Goal: Task Accomplishment & Management: Use online tool/utility

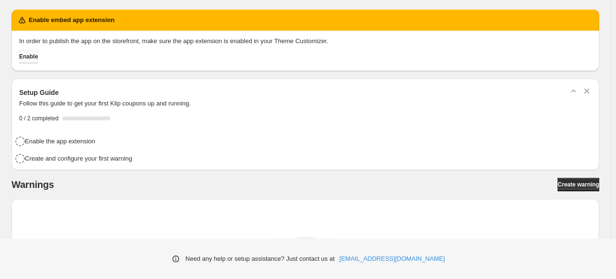
click at [38, 59] on span "Enable" at bounding box center [28, 57] width 19 height 8
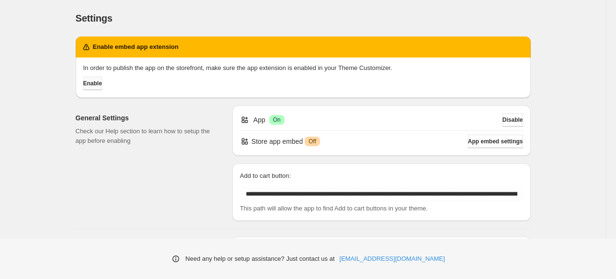
click at [102, 83] on span "Enable" at bounding box center [92, 84] width 19 height 8
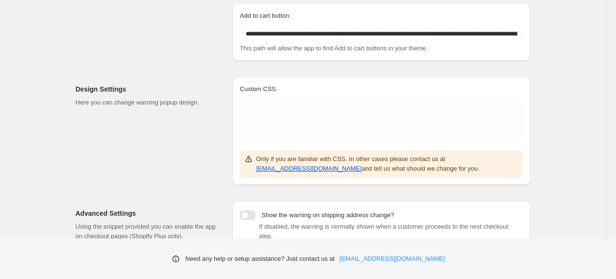
scroll to position [218, 0]
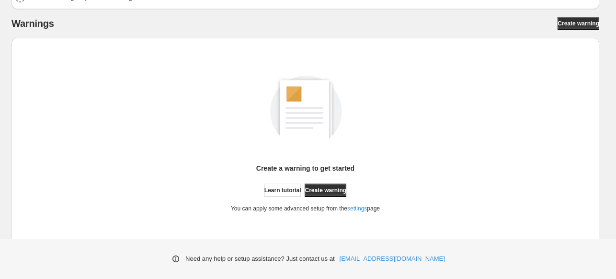
scroll to position [144, 0]
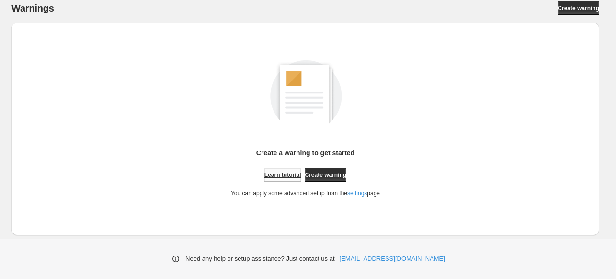
click at [285, 172] on span "Learn tutorial" at bounding box center [282, 175] width 37 height 8
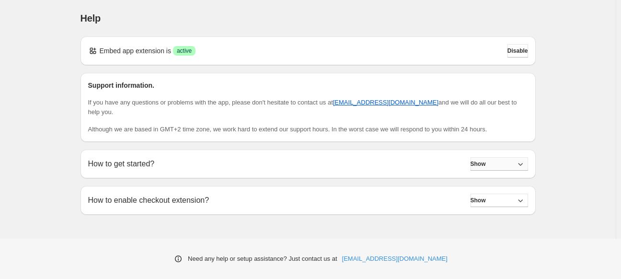
click at [492, 166] on button "Show" at bounding box center [498, 163] width 57 height 13
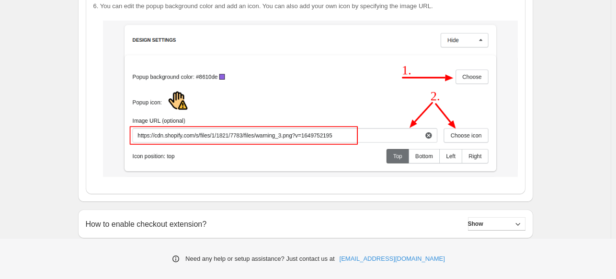
scroll to position [1746, 0]
click at [496, 224] on button "Show" at bounding box center [496, 223] width 57 height 13
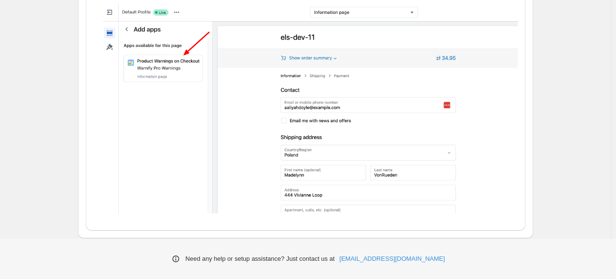
scroll to position [2388, 0]
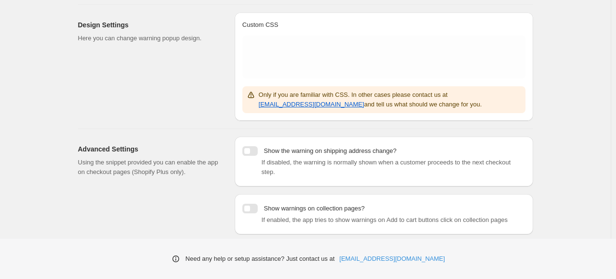
scroll to position [218, 0]
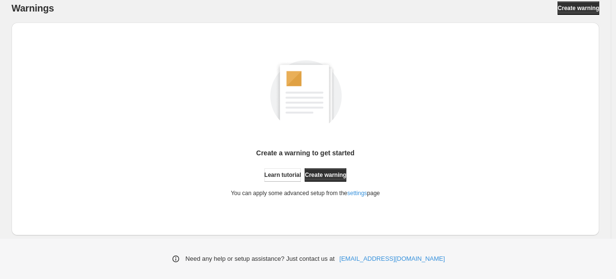
scroll to position [144, 0]
click at [568, 11] on span "Create warning" at bounding box center [579, 8] width 42 height 8
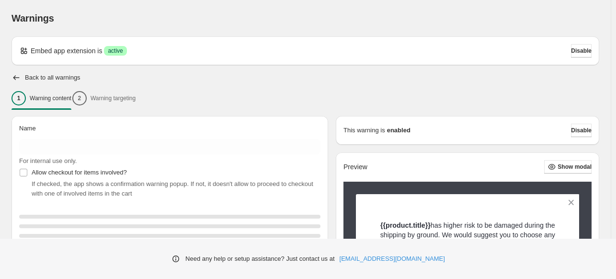
click at [123, 95] on div "1 Warning content 2 Warning targeting" at bounding box center [305, 98] width 588 height 20
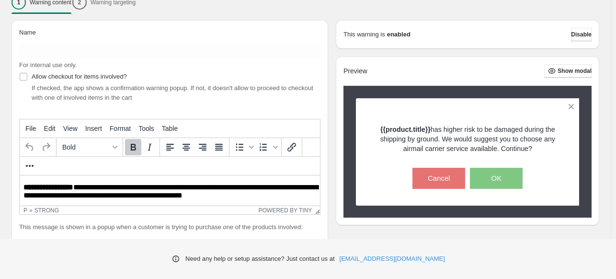
scroll to position [144, 0]
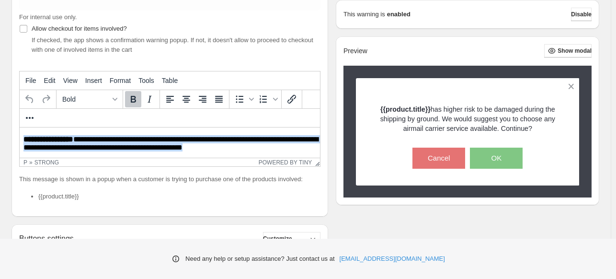
drag, startPoint x: 24, startPoint y: 139, endPoint x: 259, endPoint y: 149, distance: 235.4
click at [259, 149] on p "**********" at bounding box center [172, 144] width 298 height 18
paste body "Rich Text Area. Press ALT-0 for help."
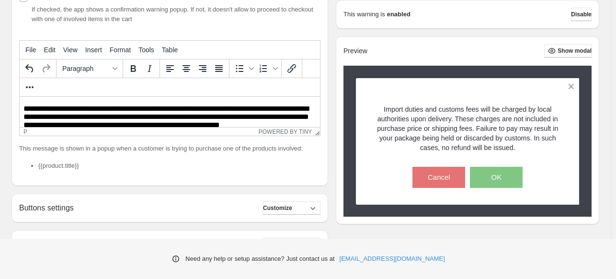
scroll to position [192, 0]
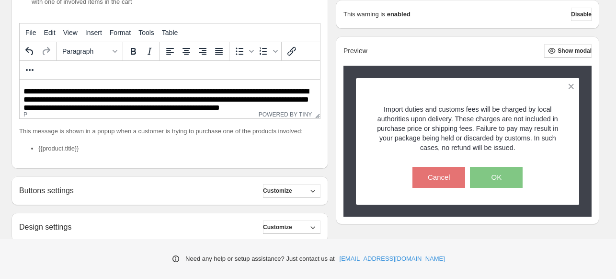
click at [54, 153] on li "{{product.title}}" at bounding box center [179, 149] width 282 height 10
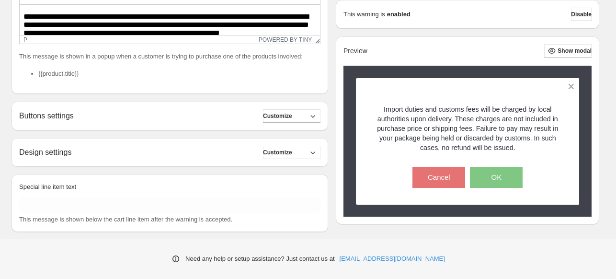
scroll to position [290, 0]
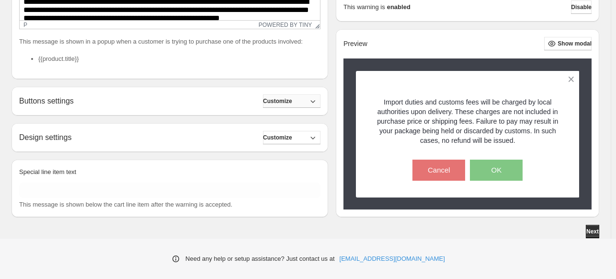
click at [292, 104] on span "Customize" at bounding box center [277, 101] width 29 height 8
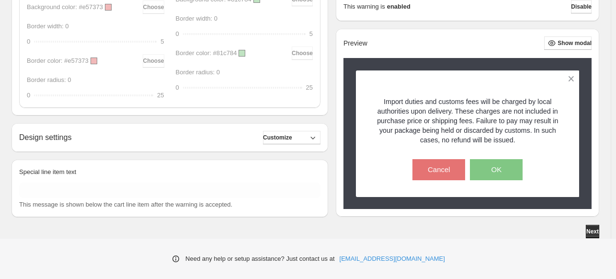
scroll to position [583, 0]
click at [292, 138] on span "Customize" at bounding box center [277, 138] width 29 height 8
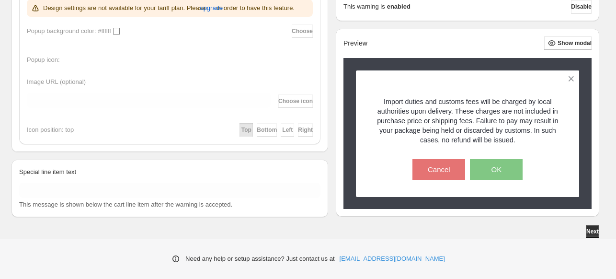
scroll to position [753, 0]
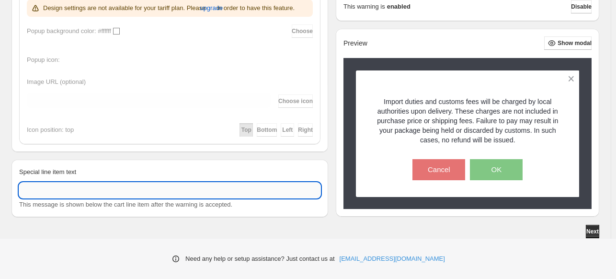
click at [134, 195] on input "Special line item text" at bounding box center [169, 190] width 301 height 15
click at [74, 238] on div "Next" at bounding box center [305, 231] width 588 height 13
click at [160, 193] on input "Special line item text" at bounding box center [169, 190] width 301 height 15
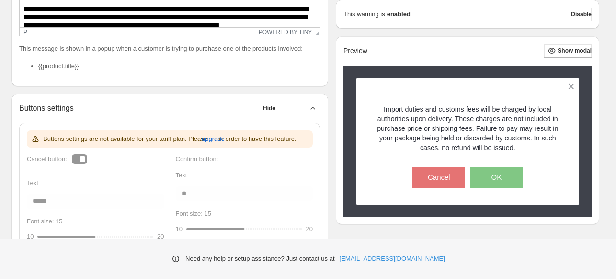
scroll to position [0, 0]
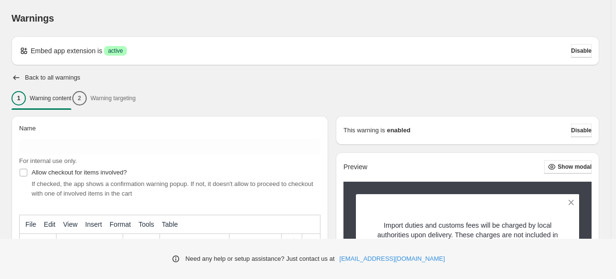
click at [135, 101] on div "1 Warning content 2 Warning targeting" at bounding box center [305, 98] width 588 height 20
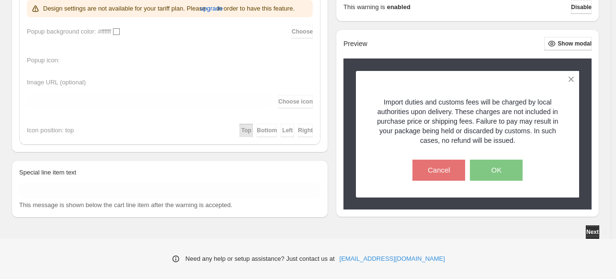
scroll to position [753, 0]
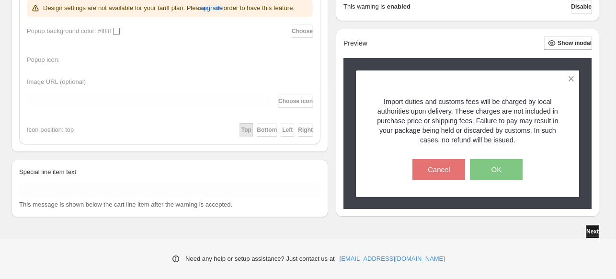
click at [587, 232] on span "Next" at bounding box center [592, 232] width 12 height 8
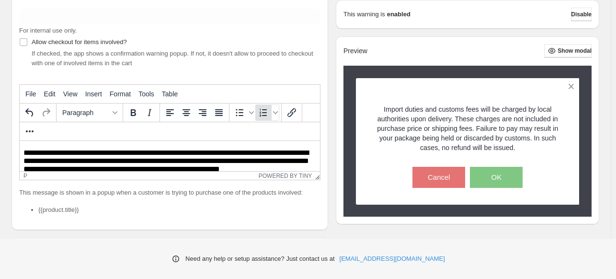
scroll to position [0, 0]
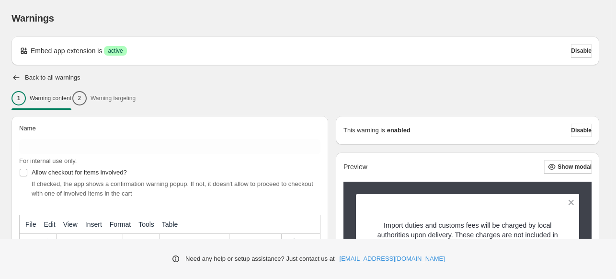
click at [116, 95] on div "1 Warning content 2 Warning targeting" at bounding box center [305, 98] width 588 height 20
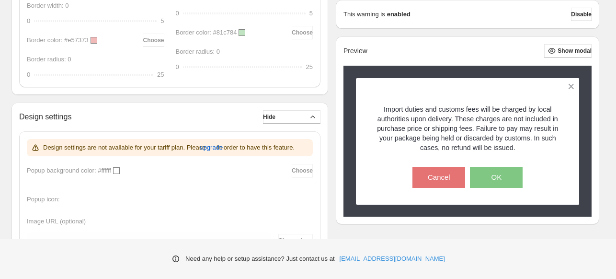
scroll to position [623, 0]
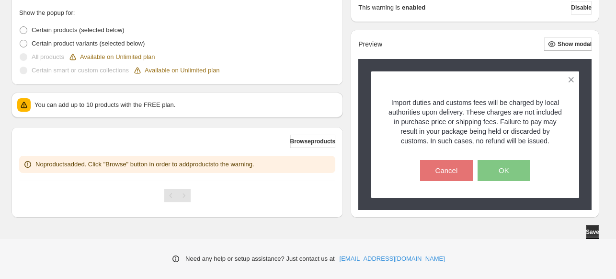
scroll to position [261, 0]
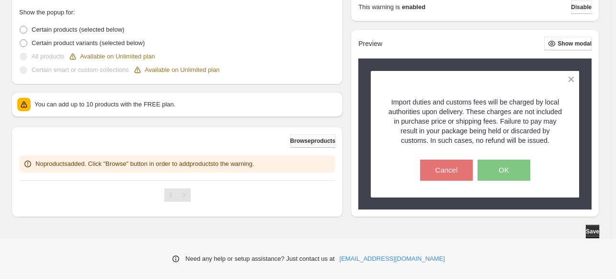
click at [326, 143] on span "Browse products" at bounding box center [313, 141] width 46 height 8
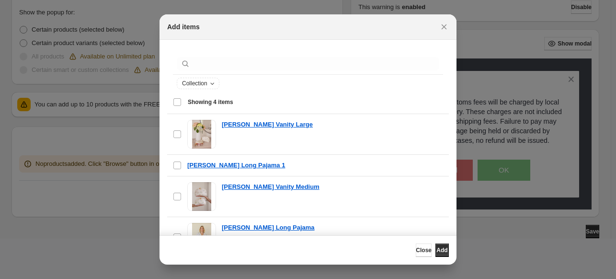
click at [176, 102] on div "Select all 4 items Showing 4 items" at bounding box center [308, 102] width 270 height 23
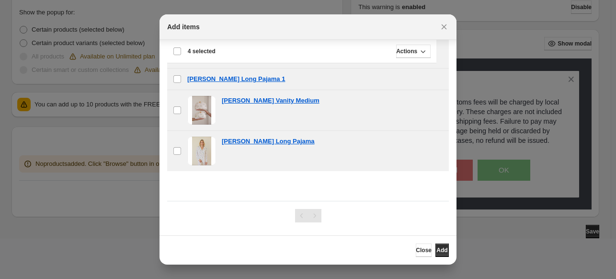
scroll to position [88, 0]
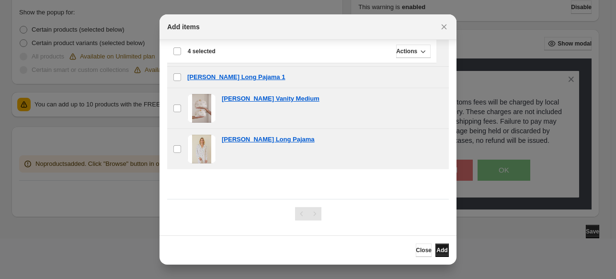
click at [439, 249] on span "Add" at bounding box center [441, 250] width 11 height 8
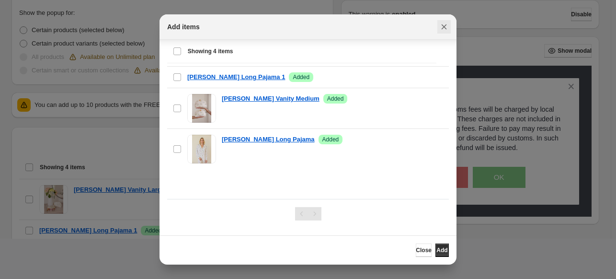
click at [445, 27] on icon "Close" at bounding box center [444, 27] width 10 height 10
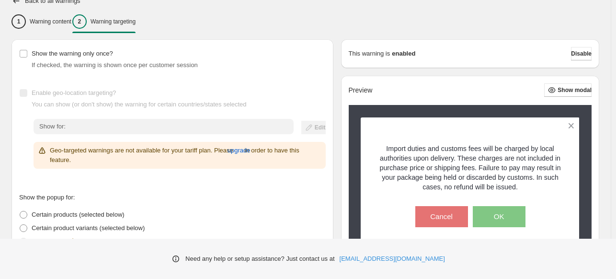
scroll to position [75, 0]
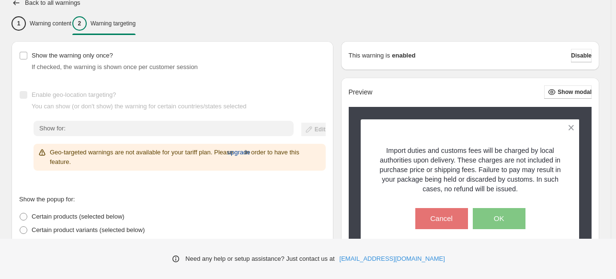
click at [251, 149] on span "upgrade" at bounding box center [239, 153] width 23 height 10
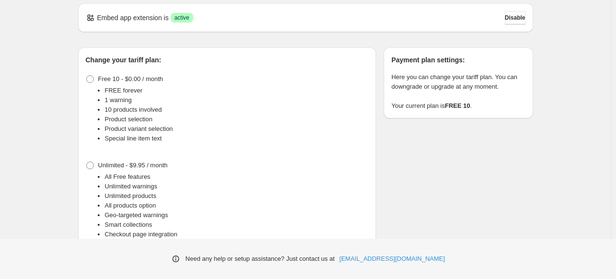
scroll to position [85, 0]
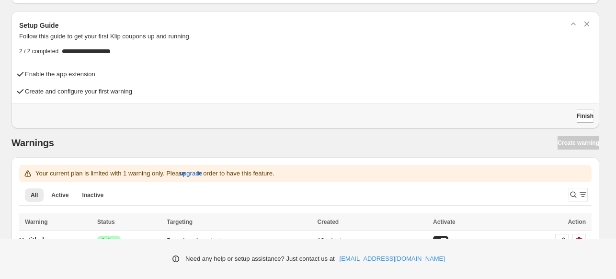
scroll to position [57, 0]
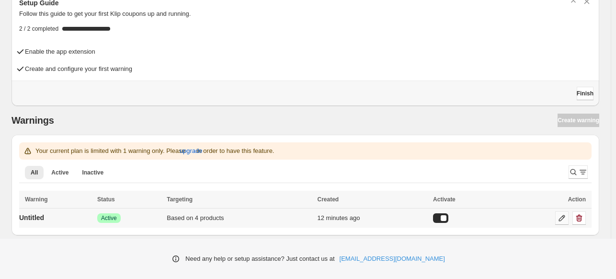
click at [567, 216] on icon at bounding box center [562, 218] width 10 height 10
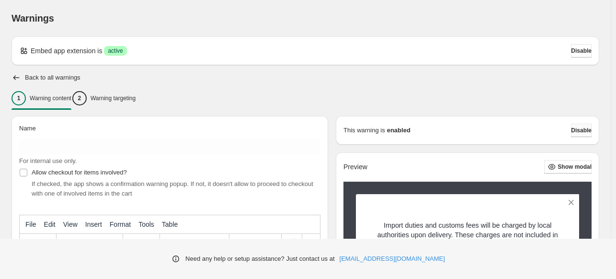
click at [584, 128] on span "Disable" at bounding box center [581, 130] width 21 height 8
click at [584, 130] on span "Disable" at bounding box center [581, 130] width 21 height 8
click at [134, 97] on p "Warning targeting" at bounding box center [113, 98] width 45 height 8
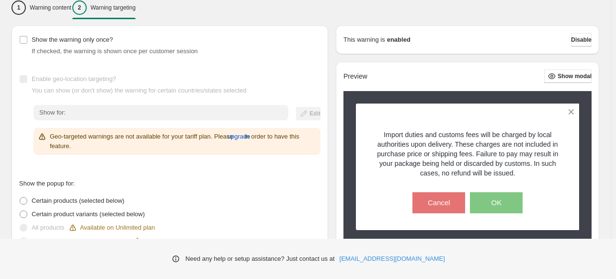
scroll to position [96, 0]
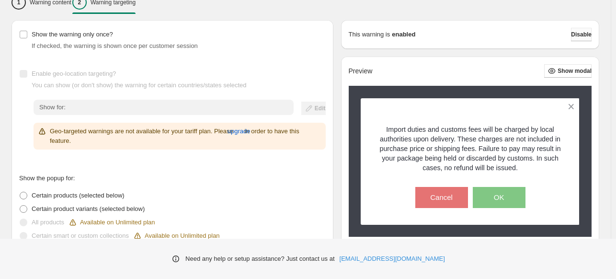
click at [575, 36] on span "Disable" at bounding box center [581, 35] width 21 height 8
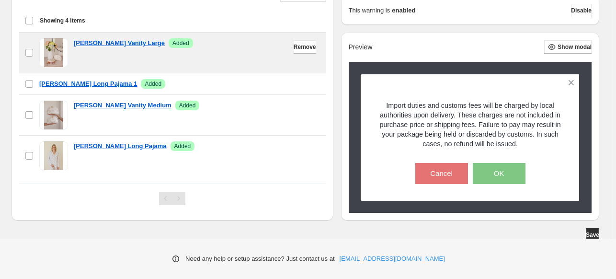
scroll to position [410, 0]
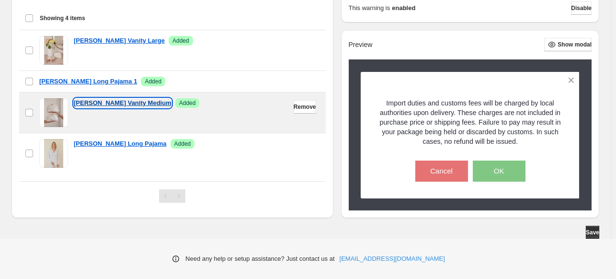
click at [101, 100] on p "Flor de Mundo Vanity Medium" at bounding box center [123, 103] width 98 height 10
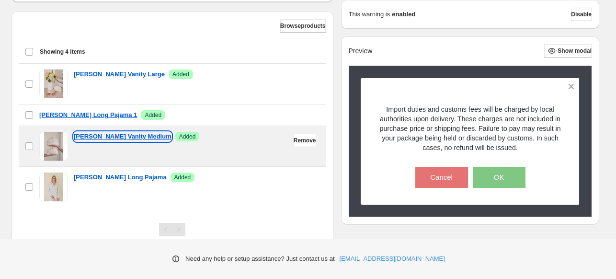
scroll to position [314, 0]
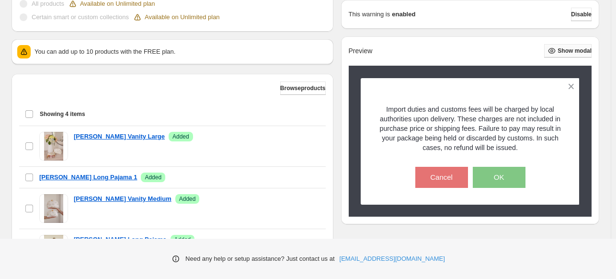
click at [550, 52] on icon "button" at bounding box center [552, 51] width 10 height 10
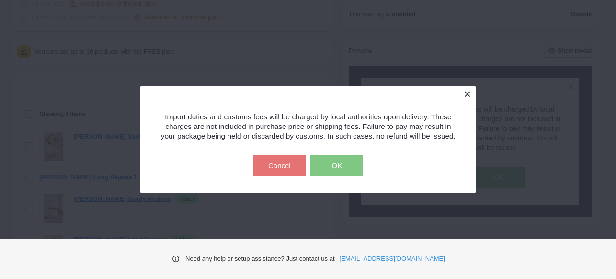
click at [467, 86] on button at bounding box center [467, 94] width 17 height 17
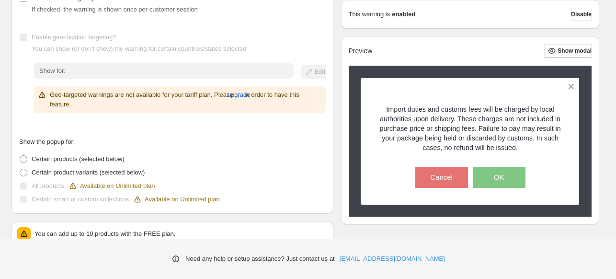
scroll to position [75, 0]
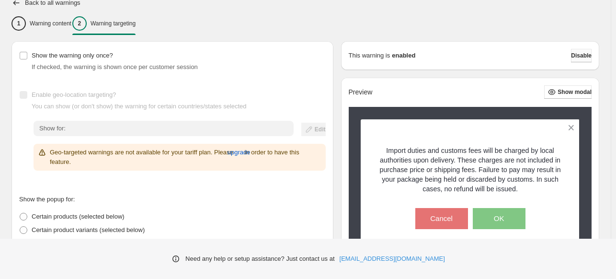
click at [577, 51] on button "Disable" at bounding box center [581, 55] width 21 height 13
click at [576, 55] on span "Disable" at bounding box center [581, 56] width 21 height 8
click at [17, 4] on icon "button" at bounding box center [16, 3] width 10 height 10
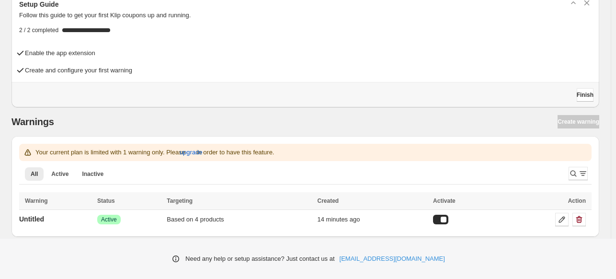
scroll to position [57, 0]
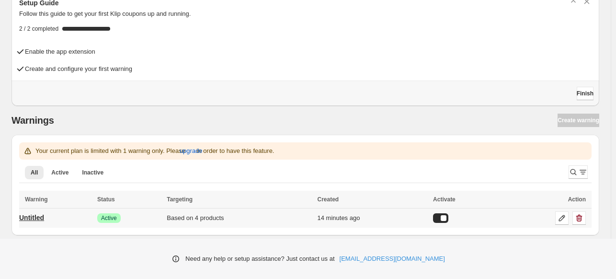
click at [40, 217] on p "Untitled" at bounding box center [31, 218] width 25 height 10
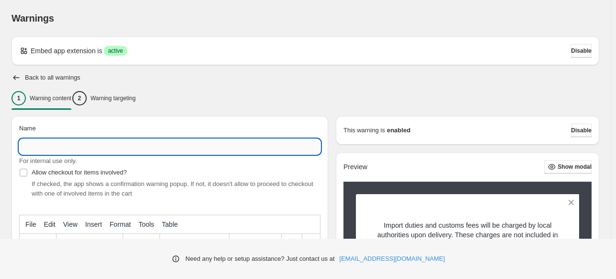
click at [52, 149] on input "Name" at bounding box center [169, 146] width 301 height 15
type input "**********"
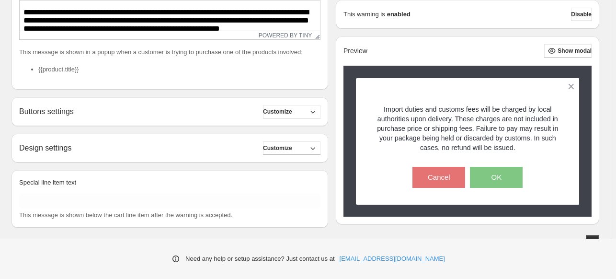
scroll to position [290, 0]
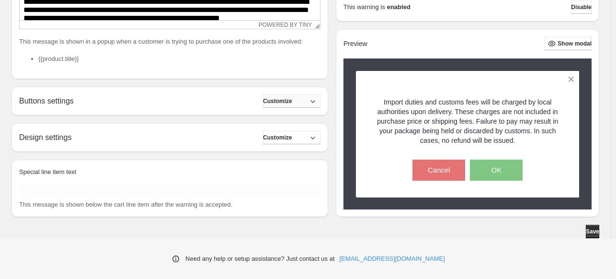
click at [291, 99] on span "Customize" at bounding box center [277, 101] width 29 height 8
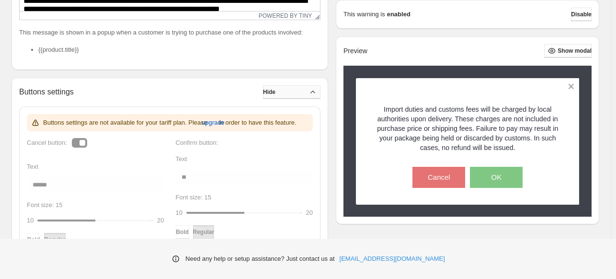
click at [291, 99] on button "Hide" at bounding box center [291, 91] width 57 height 13
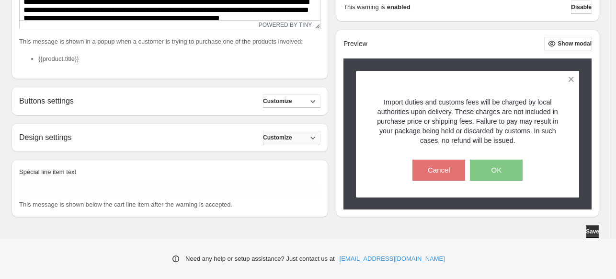
click at [291, 137] on span "Customize" at bounding box center [277, 138] width 29 height 8
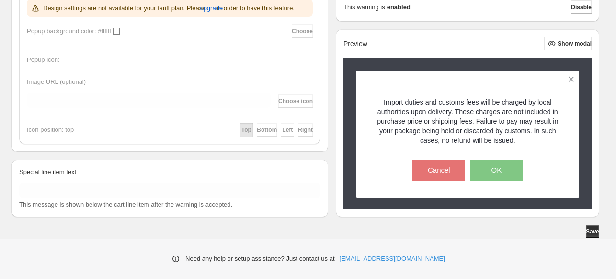
scroll to position [460, 0]
click at [470, 229] on div "Save" at bounding box center [305, 231] width 588 height 13
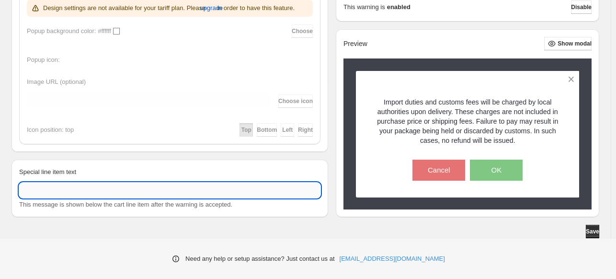
click at [162, 192] on input "Special line item text" at bounding box center [169, 190] width 301 height 15
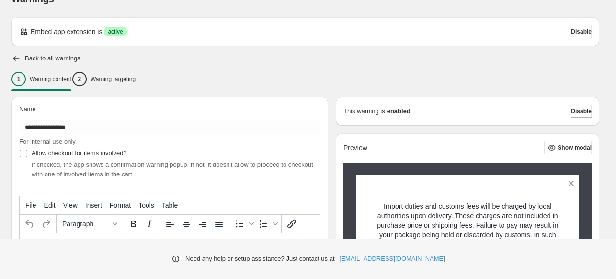
scroll to position [0, 0]
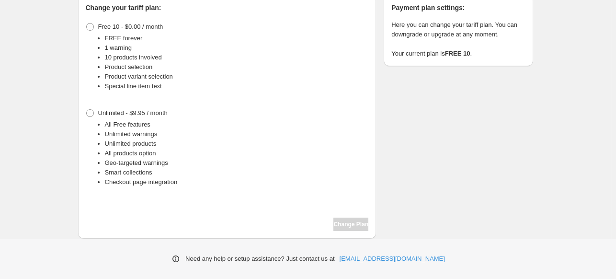
scroll to position [37, 0]
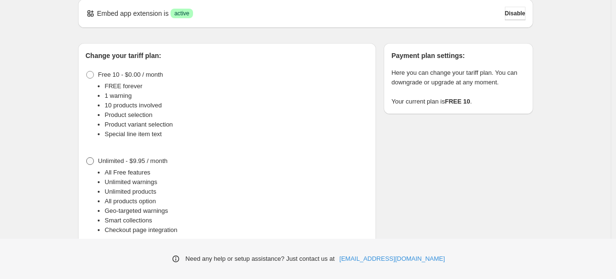
click at [131, 159] on span "Unlimited - $9.95 / month" at bounding box center [132, 160] width 69 height 7
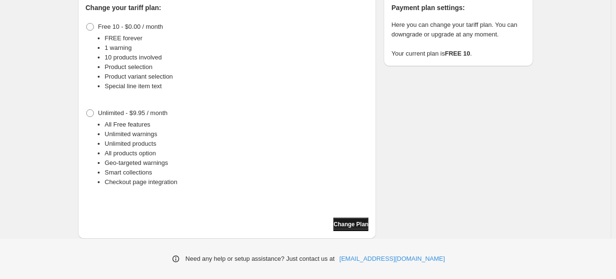
click at [345, 221] on span "Change Plan" at bounding box center [350, 224] width 35 height 8
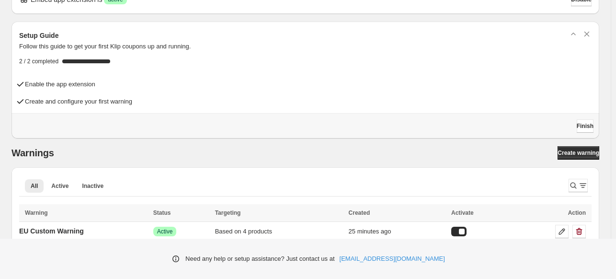
scroll to position [38, 0]
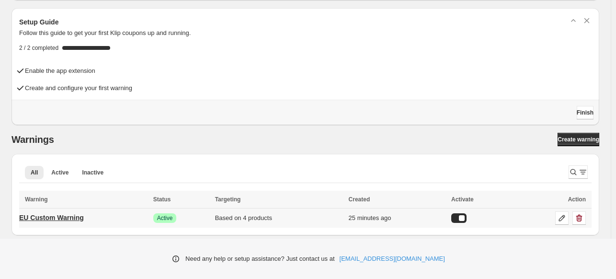
click at [69, 220] on p "EU Custom Warning" at bounding box center [51, 218] width 65 height 10
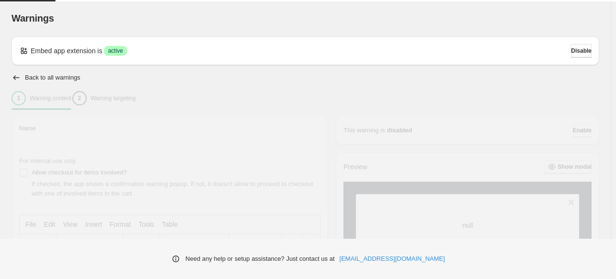
type input "**********"
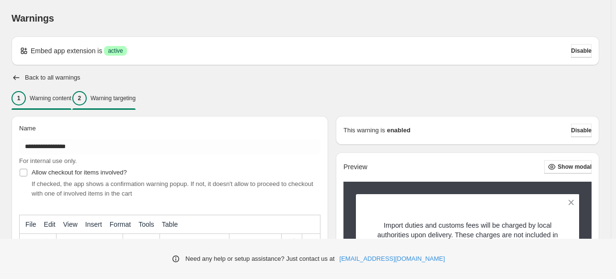
click at [119, 99] on p "Warning targeting" at bounding box center [113, 98] width 45 height 8
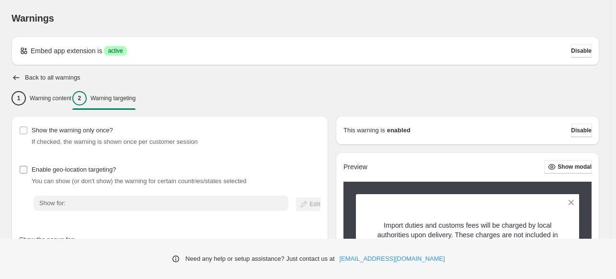
click at [34, 169] on span "Enable geo-location targeting?" at bounding box center [74, 169] width 84 height 7
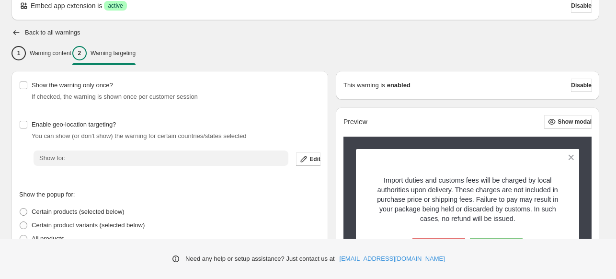
scroll to position [96, 0]
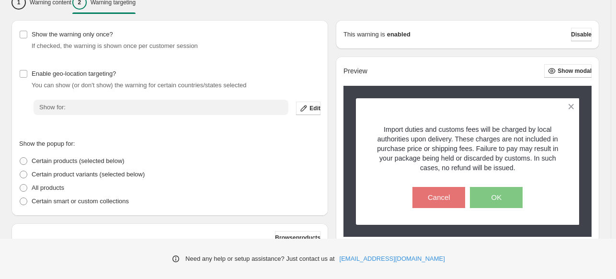
click at [95, 108] on div "Warnings Settings Payment Help Skip to content Warnings. This page is ready War…" at bounding box center [308, 214] width 616 height 621
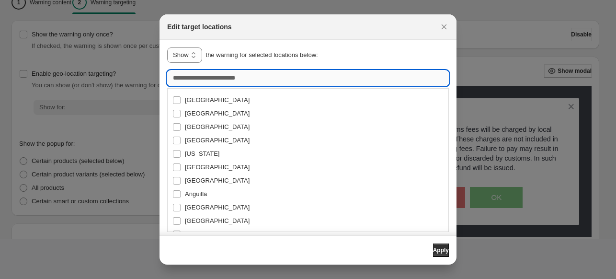
click at [240, 79] on input ":r13:" at bounding box center [308, 77] width 282 height 15
type input "*"
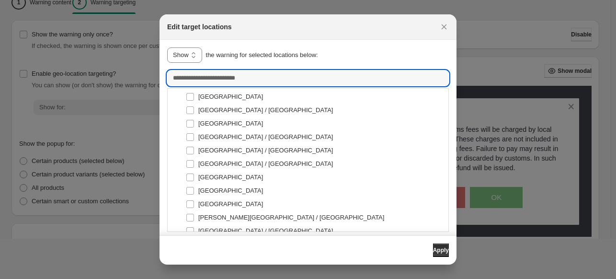
scroll to position [527, 0]
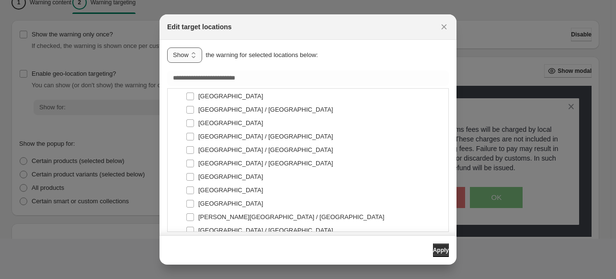
click at [181, 54] on select "**********" at bounding box center [184, 54] width 35 height 15
click at [181, 53] on select "**********" at bounding box center [184, 54] width 35 height 15
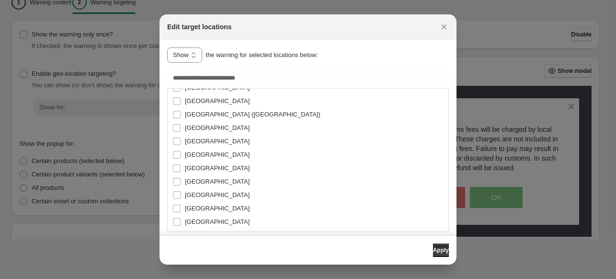
scroll to position [1150, 0]
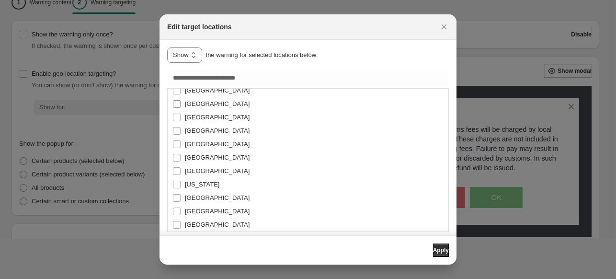
click at [181, 100] on label "[GEOGRAPHIC_DATA]" at bounding box center [210, 103] width 77 height 13
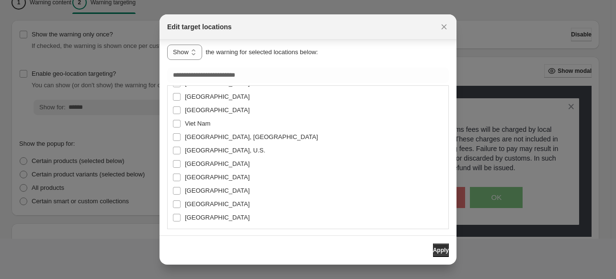
scroll to position [4, 0]
click at [433, 252] on button "Apply" at bounding box center [441, 249] width 16 height 13
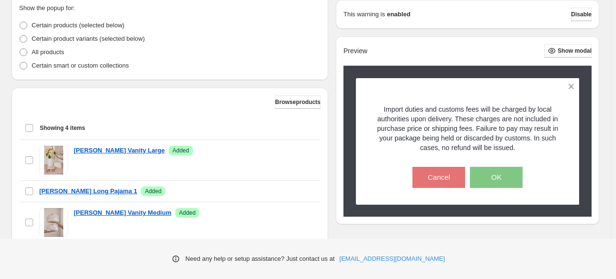
scroll to position [240, 0]
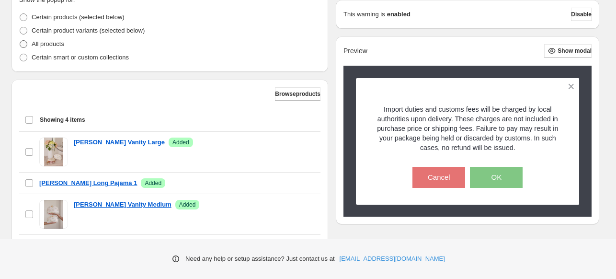
click at [54, 45] on p "All products" at bounding box center [48, 44] width 33 height 10
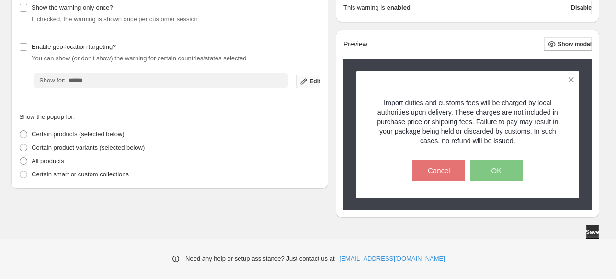
click at [314, 81] on span "Edit" at bounding box center [314, 82] width 11 height 8
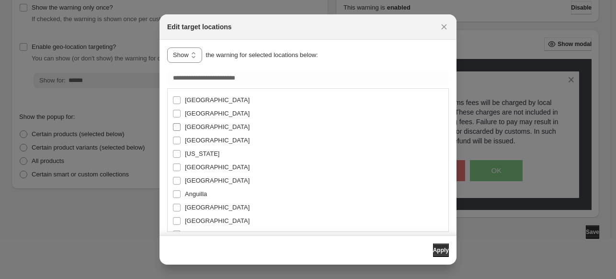
click at [199, 127] on span "Albania" at bounding box center [217, 126] width 65 height 7
click at [193, 167] on span "Andorra" at bounding box center [217, 166] width 65 height 7
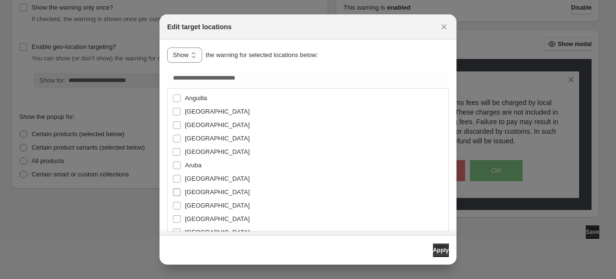
click at [195, 187] on span "Austria" at bounding box center [217, 192] width 65 height 10
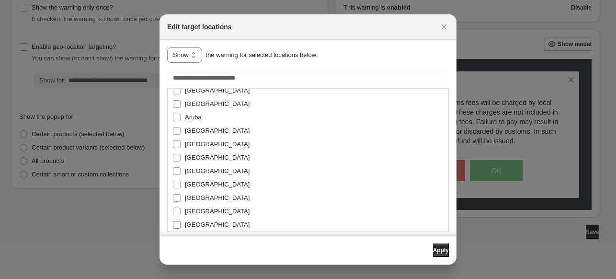
click at [203, 223] on span "Belarus" at bounding box center [217, 224] width 65 height 7
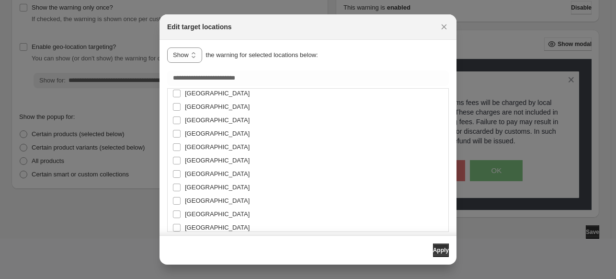
scroll to position [192, 0]
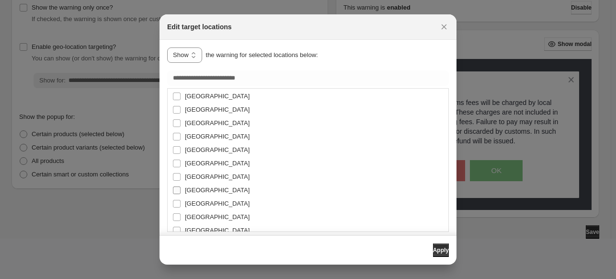
click at [201, 189] on span "Belgium" at bounding box center [217, 189] width 65 height 7
click at [433, 255] on button "Apply" at bounding box center [441, 249] width 16 height 13
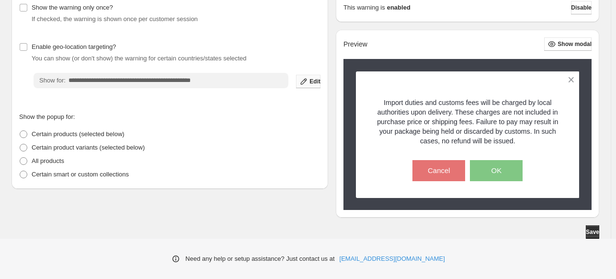
click at [317, 81] on span "Edit" at bounding box center [314, 82] width 11 height 8
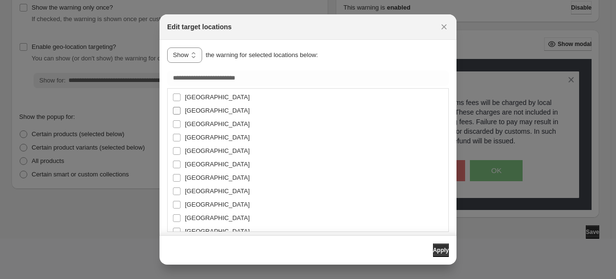
scroll to position [287, 0]
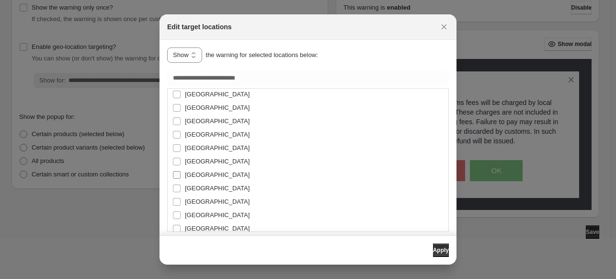
click at [194, 176] on span "Bosnia And Herzegovina" at bounding box center [217, 174] width 65 height 7
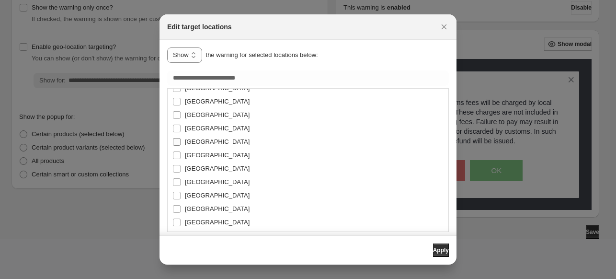
scroll to position [335, 0]
click at [199, 207] on span "Bulgaria" at bounding box center [217, 207] width 65 height 7
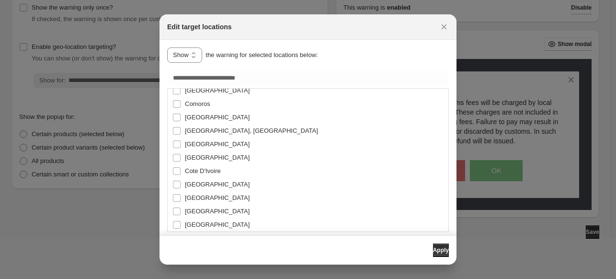
scroll to position [862, 0]
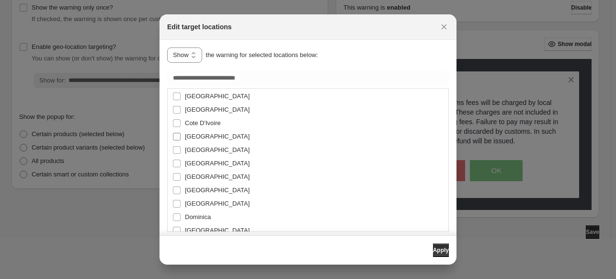
click at [187, 137] on span "Croatia" at bounding box center [217, 136] width 65 height 7
click at [196, 180] on span "Czech Republic" at bounding box center [217, 176] width 65 height 7
click at [196, 193] on span "Denmark" at bounding box center [217, 189] width 65 height 7
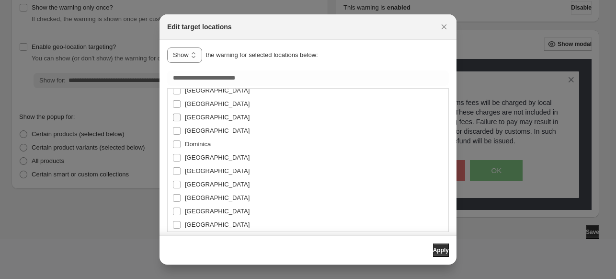
scroll to position [958, 0]
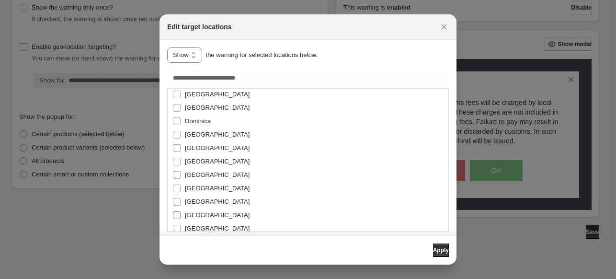
click at [199, 216] on span "Estonia" at bounding box center [217, 214] width 65 height 7
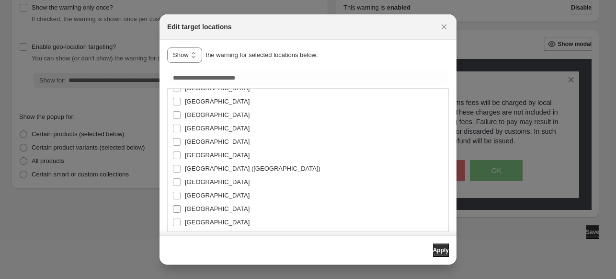
scroll to position [1054, 0]
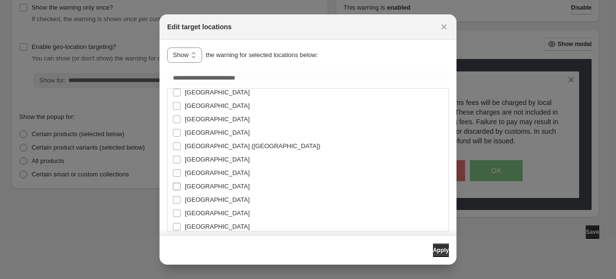
click at [192, 188] on span "Finland" at bounding box center [217, 186] width 65 height 7
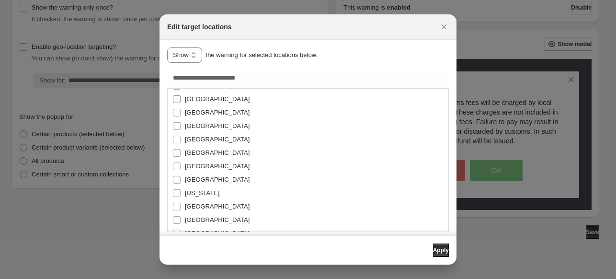
scroll to position [1150, 0]
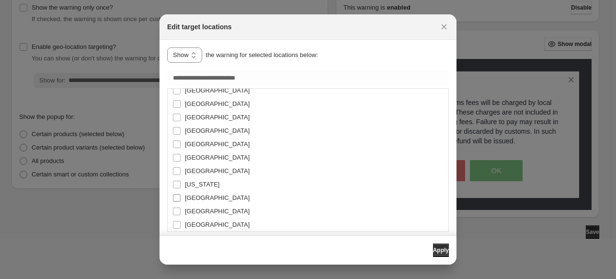
click at [194, 194] on span "Germany" at bounding box center [217, 197] width 65 height 7
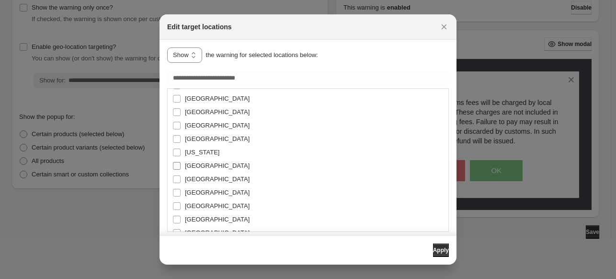
scroll to position [1198, 0]
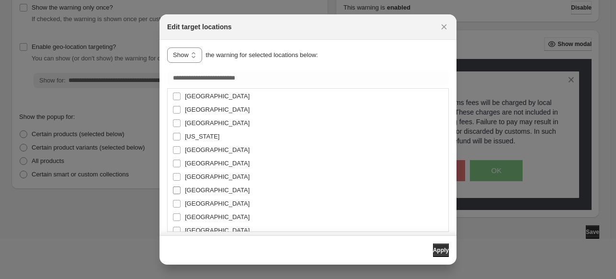
click at [196, 191] on span "Greece" at bounding box center [217, 189] width 65 height 7
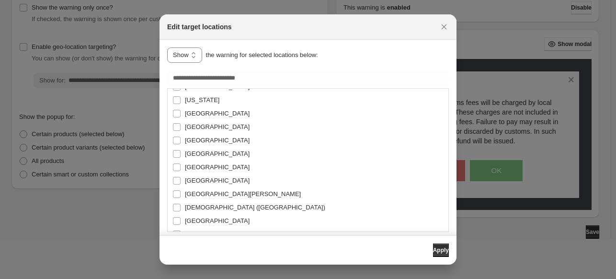
scroll to position [1389, 0]
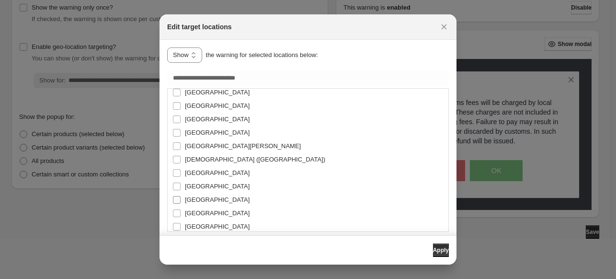
click at [197, 198] on span "Hungary" at bounding box center [217, 199] width 65 height 7
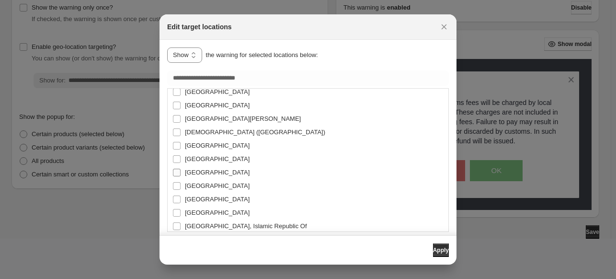
scroll to position [1437, 0]
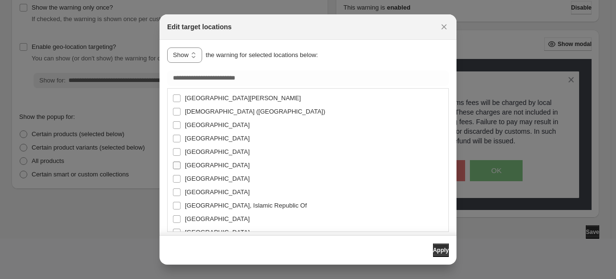
click at [186, 162] on span "Iceland" at bounding box center [217, 164] width 65 height 7
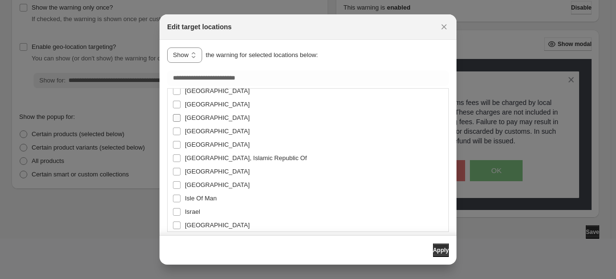
scroll to position [1485, 0]
click at [191, 183] on span "Ireland" at bounding box center [217, 184] width 65 height 7
click at [188, 219] on label "Italy" at bounding box center [210, 224] width 77 height 13
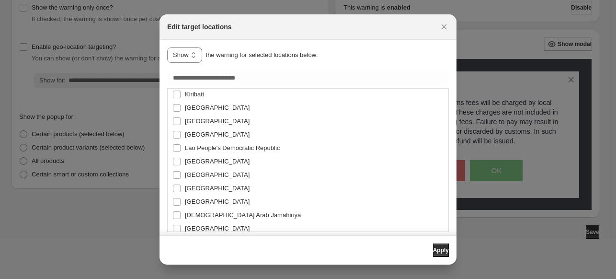
scroll to position [1725, 0]
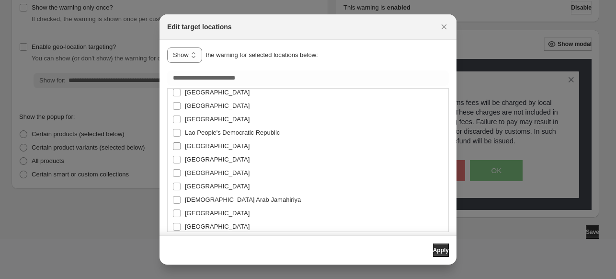
click at [190, 147] on span "Latvia" at bounding box center [217, 145] width 65 height 7
click at [216, 212] on span "Liechtenstein" at bounding box center [217, 212] width 65 height 7
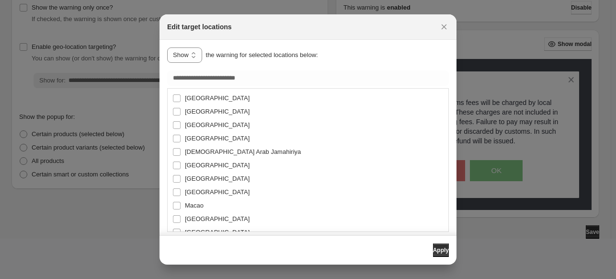
scroll to position [1820, 0]
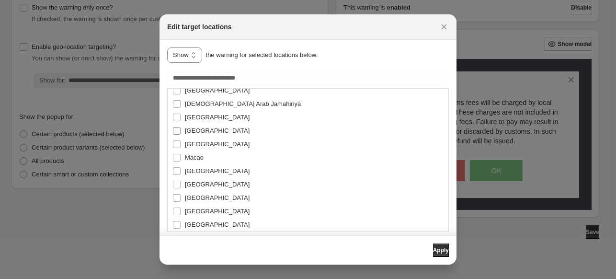
click at [199, 127] on span "Lithuania" at bounding box center [217, 130] width 65 height 7
click at [195, 147] on span "Luxembourg" at bounding box center [217, 143] width 65 height 7
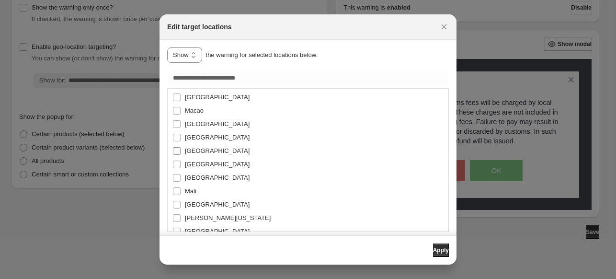
scroll to position [1868, 0]
click at [195, 200] on span "Malta" at bounding box center [217, 203] width 65 height 7
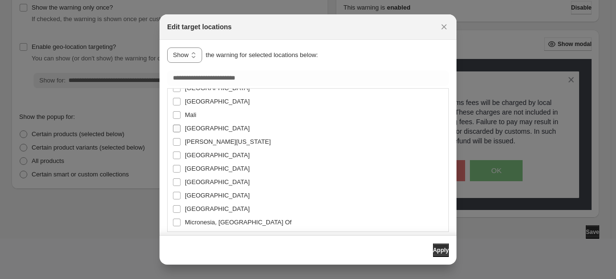
scroll to position [1964, 0]
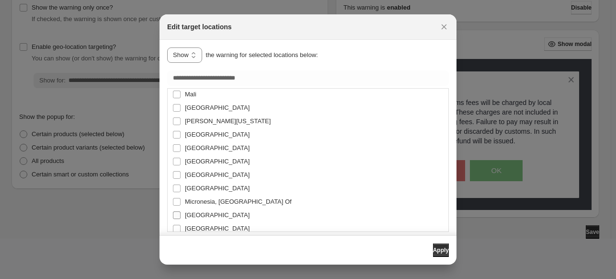
click at [198, 212] on span "Moldova" at bounding box center [217, 214] width 65 height 7
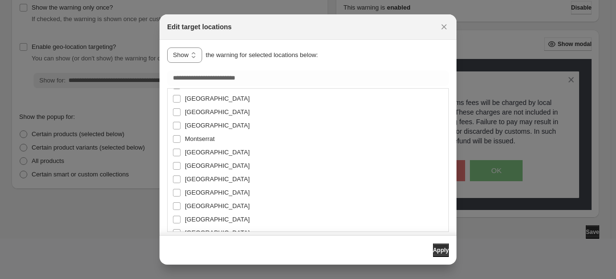
scroll to position [2108, 0]
click at [198, 219] on span "Netherlands" at bounding box center [217, 218] width 65 height 7
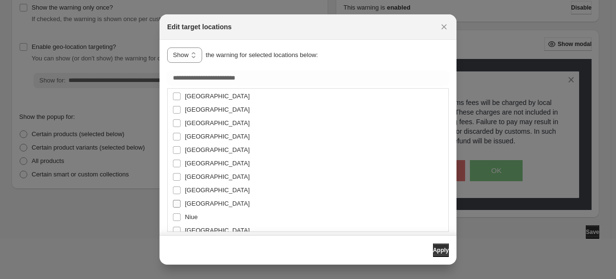
scroll to position [2252, 0]
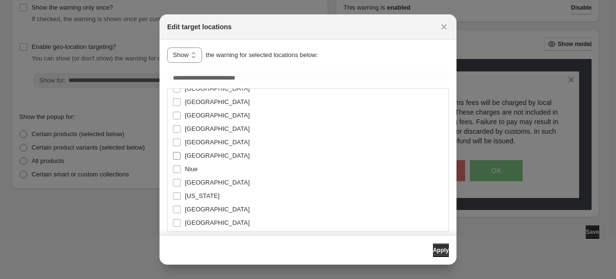
click at [202, 206] on span "Norway" at bounding box center [217, 209] width 65 height 7
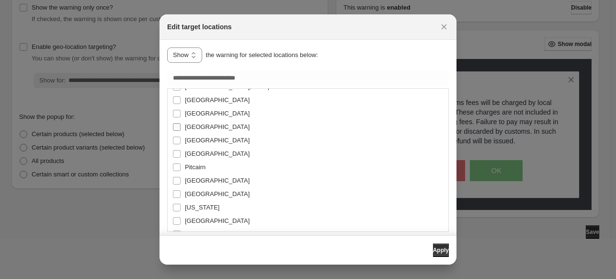
scroll to position [2443, 0]
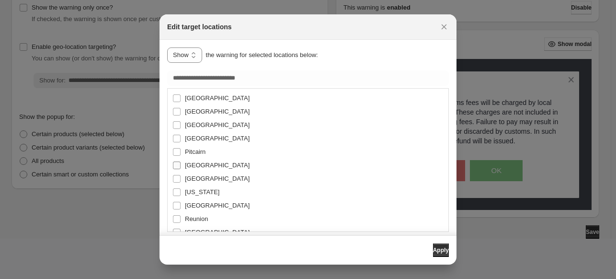
click at [198, 163] on span "Poland" at bounding box center [217, 164] width 65 height 7
click at [196, 180] on span "Portugal" at bounding box center [217, 178] width 65 height 7
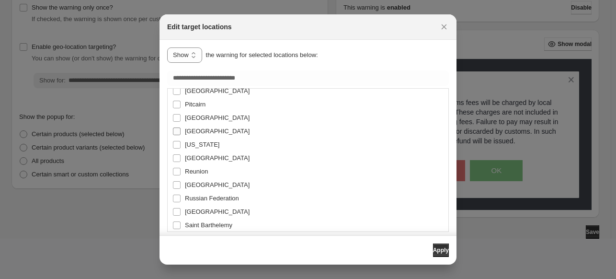
scroll to position [2491, 0]
click at [196, 183] on span "Romania" at bounding box center [217, 184] width 65 height 7
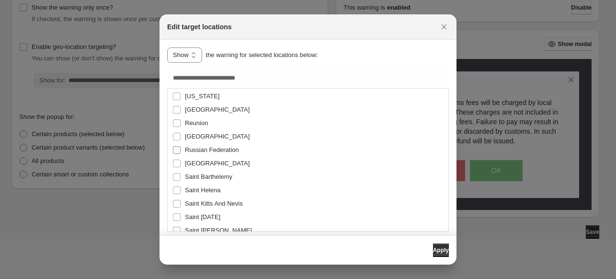
click at [197, 148] on span "Russian Federation" at bounding box center [212, 149] width 54 height 7
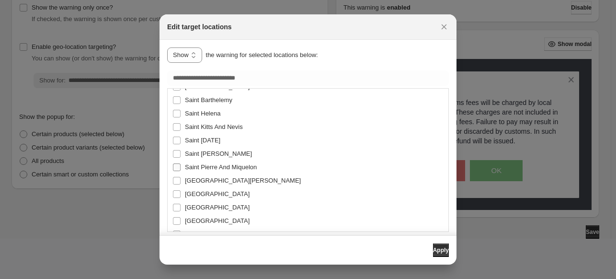
scroll to position [2635, 0]
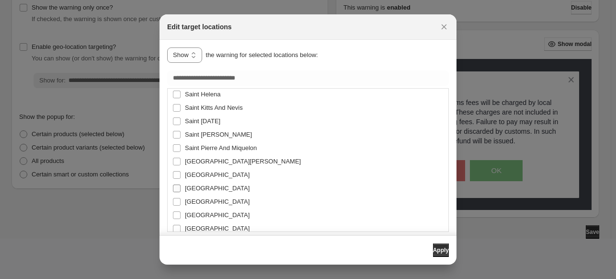
click at [189, 191] on span "San Marino" at bounding box center [217, 187] width 65 height 7
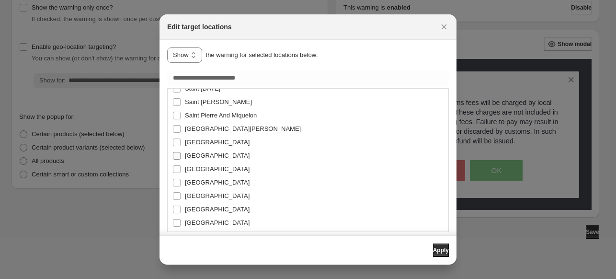
scroll to position [2683, 0]
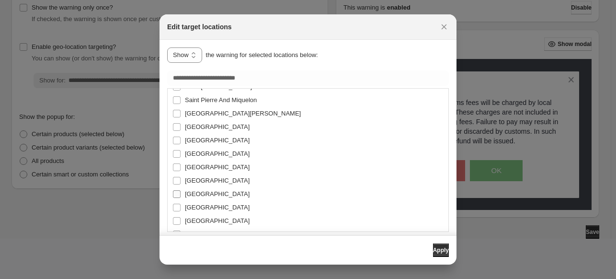
click at [198, 194] on span "Serbia" at bounding box center [217, 193] width 65 height 7
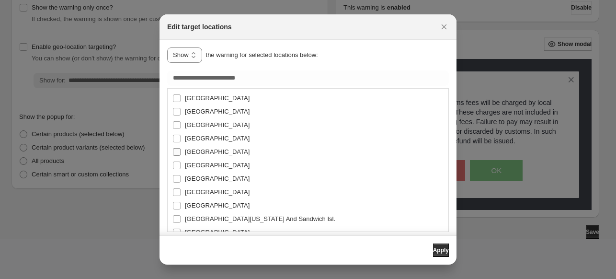
click at [200, 152] on span "Slovakia" at bounding box center [217, 151] width 65 height 7
click at [196, 166] on span "Slovenia" at bounding box center [217, 164] width 65 height 7
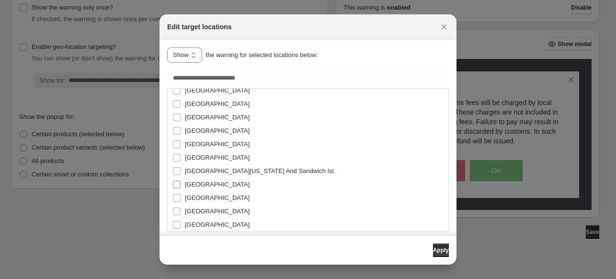
click at [195, 184] on span "Spain" at bounding box center [217, 184] width 65 height 7
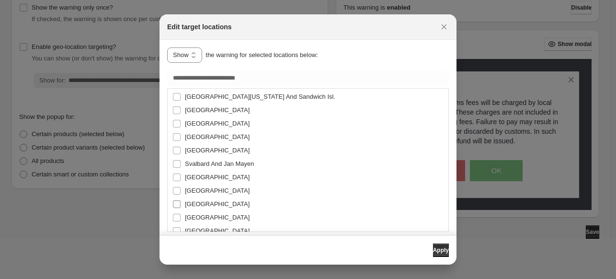
scroll to position [2922, 0]
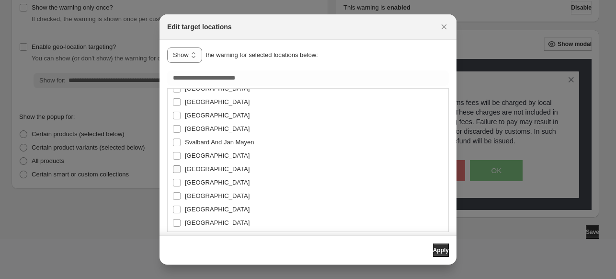
click at [190, 169] on span "Sweden" at bounding box center [217, 168] width 65 height 7
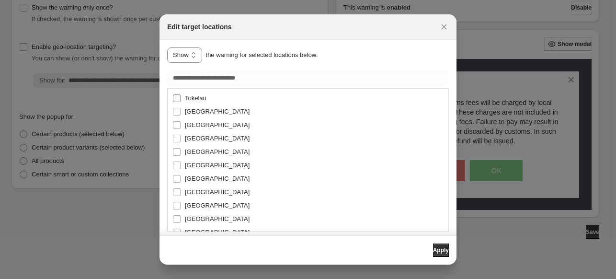
scroll to position [3162, 0]
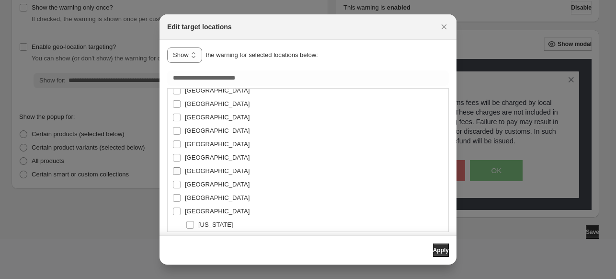
click at [192, 172] on span "Ukraine" at bounding box center [217, 170] width 65 height 7
click at [195, 193] on span "United Kingdom" at bounding box center [217, 198] width 65 height 10
type input "**********"
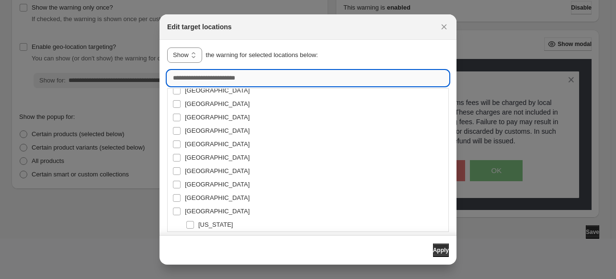
click at [224, 80] on input ":r13:" at bounding box center [308, 77] width 282 height 15
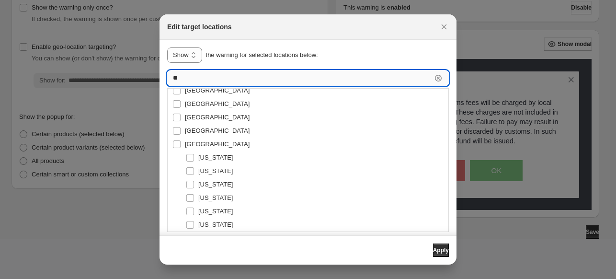
scroll to position [0, 0]
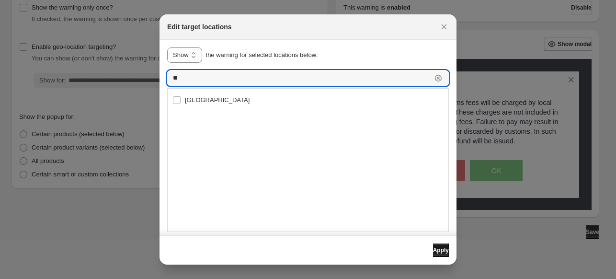
type input "**"
click at [434, 252] on span "Apply" at bounding box center [441, 250] width 16 height 8
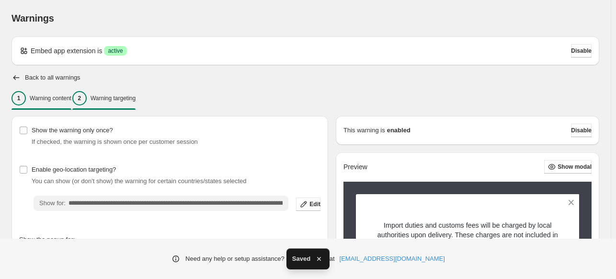
click at [58, 90] on button "1 Warning content" at bounding box center [41, 98] width 60 height 20
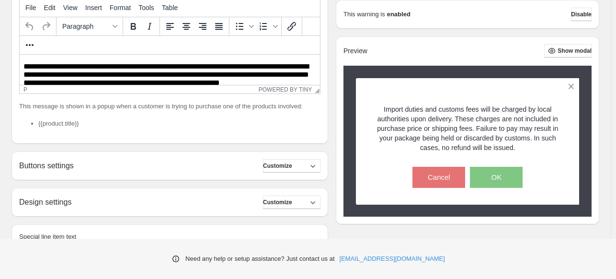
scroll to position [287, 0]
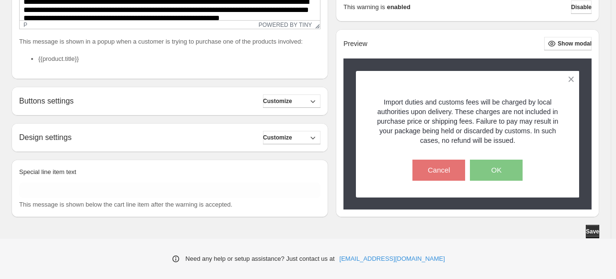
click at [98, 108] on div "Buttons settings Customize" at bounding box center [169, 100] width 301 height 13
click at [283, 103] on span "Customize" at bounding box center [277, 101] width 29 height 8
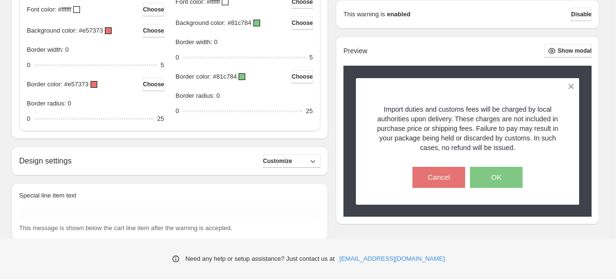
scroll to position [527, 0]
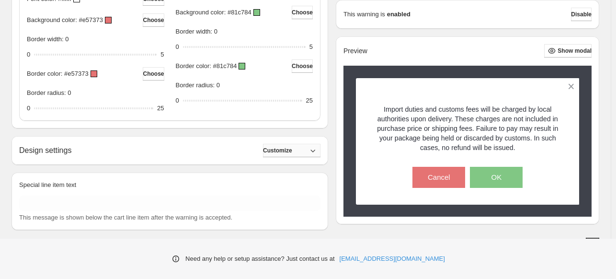
click at [274, 154] on span "Customize" at bounding box center [277, 151] width 29 height 8
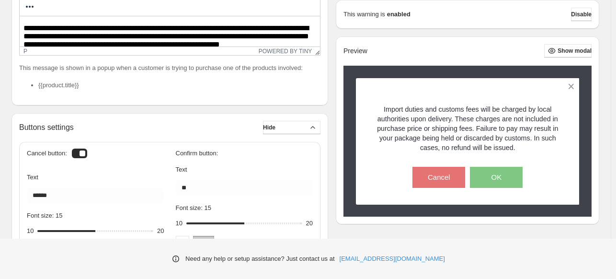
scroll to position [253, 0]
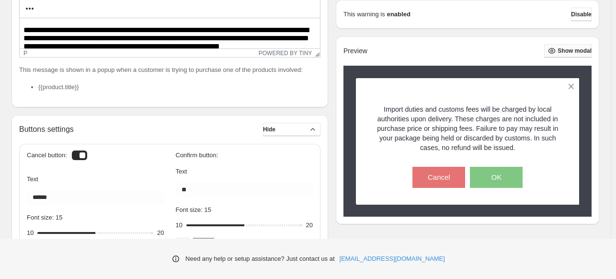
click at [558, 53] on span "Show modal" at bounding box center [575, 51] width 34 height 8
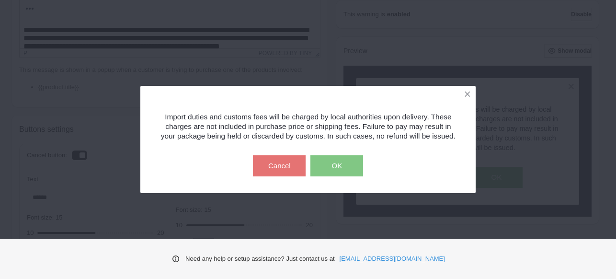
click at [338, 169] on button "OK" at bounding box center [336, 165] width 53 height 21
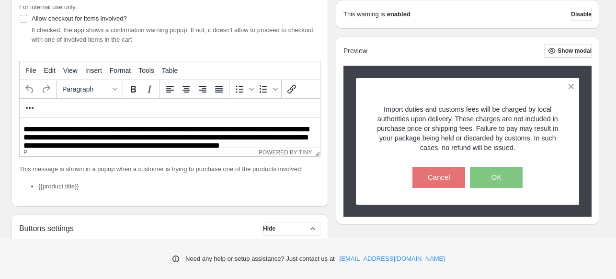
scroll to position [61, 0]
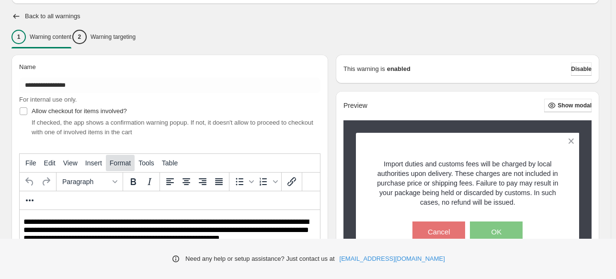
click at [122, 165] on span "Format" at bounding box center [120, 163] width 21 height 8
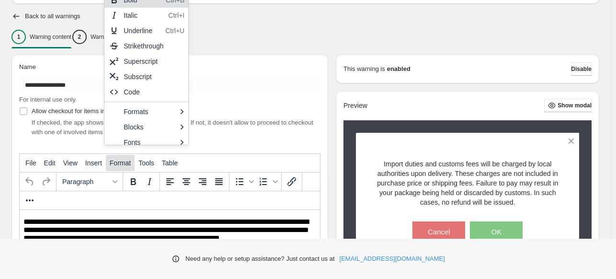
click at [122, 165] on span "Format" at bounding box center [120, 163] width 21 height 8
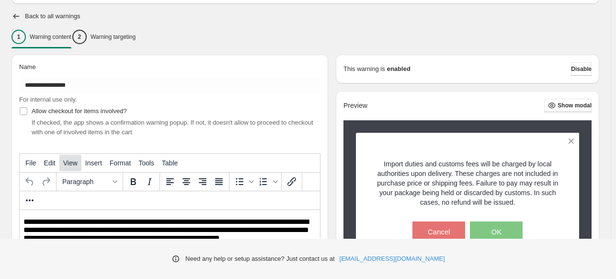
click at [68, 168] on button "View" at bounding box center [70, 163] width 22 height 16
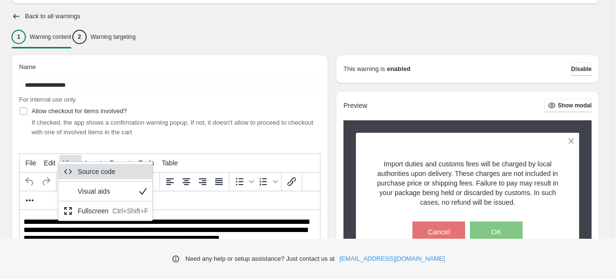
click at [68, 168] on button "View" at bounding box center [70, 163] width 22 height 16
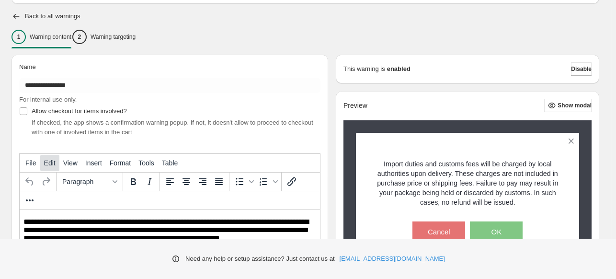
click at [43, 167] on button "Edit" at bounding box center [49, 163] width 19 height 16
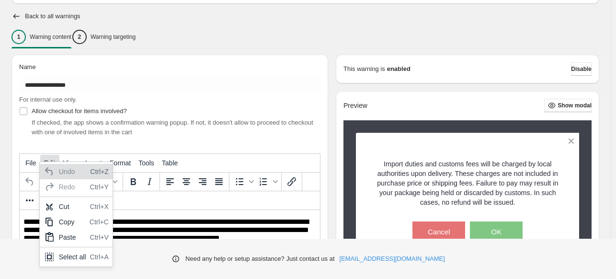
click at [43, 167] on button "Edit" at bounding box center [49, 163] width 19 height 16
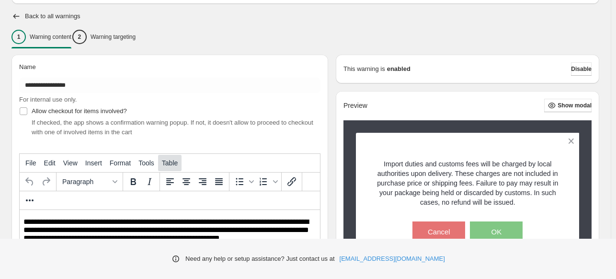
click at [169, 167] on button "Table" at bounding box center [169, 163] width 23 height 16
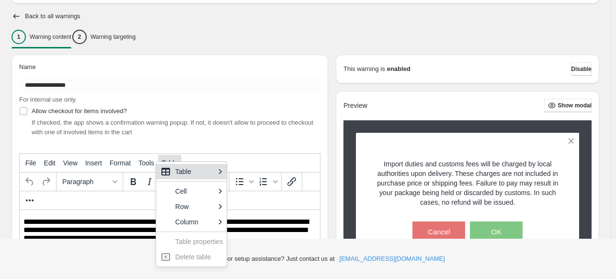
click at [169, 167] on button "Table" at bounding box center [169, 163] width 23 height 16
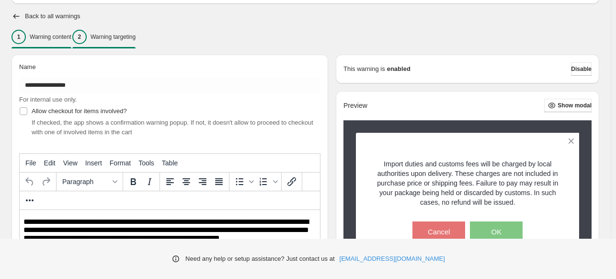
click at [130, 40] on p "Warning targeting" at bounding box center [113, 37] width 45 height 8
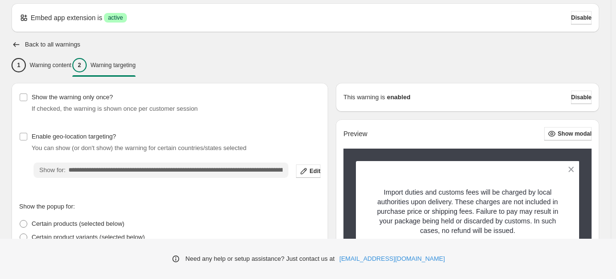
scroll to position [123, 0]
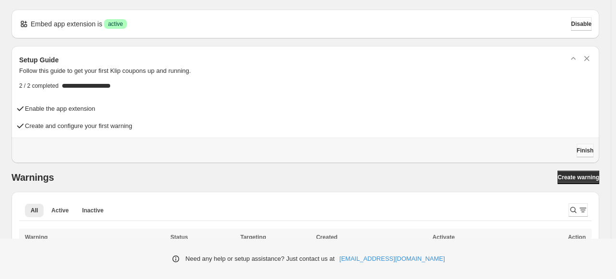
click at [577, 145] on button "Finish" at bounding box center [585, 150] width 17 height 13
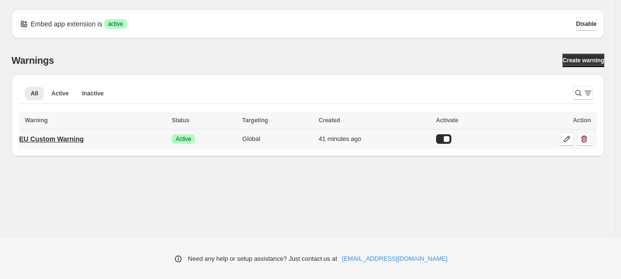
click at [62, 140] on p "EU Custom Warning" at bounding box center [51, 139] width 65 height 10
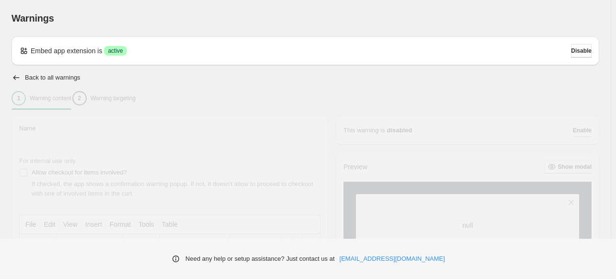
type input "**********"
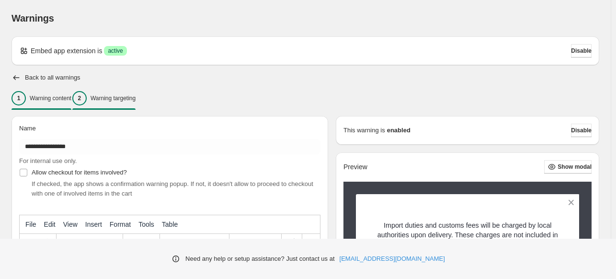
click at [120, 103] on div "2 Warning targeting" at bounding box center [103, 98] width 63 height 14
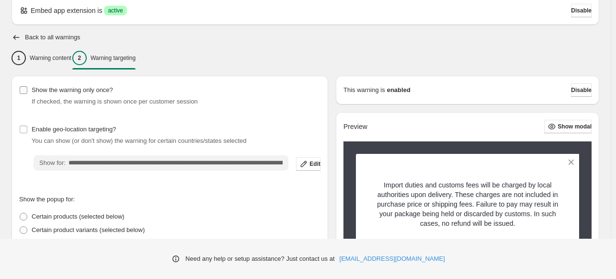
scroll to position [96, 0]
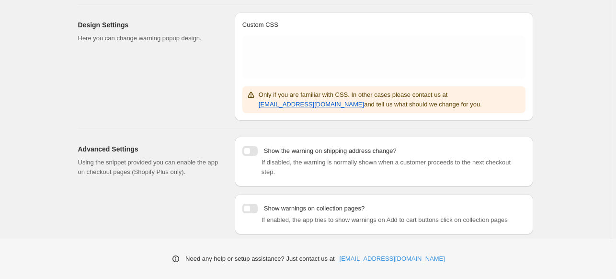
scroll to position [218, 0]
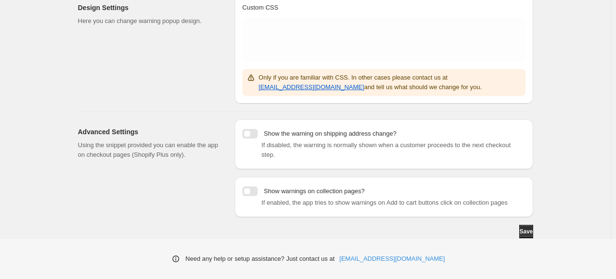
click at [256, 186] on div at bounding box center [249, 191] width 15 height 10
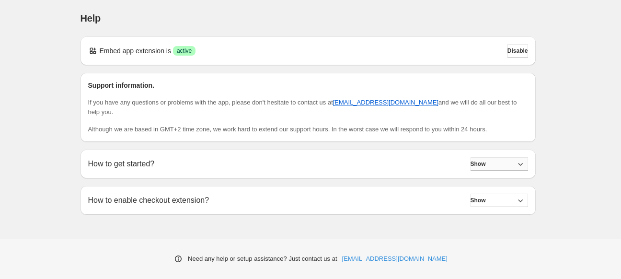
click at [485, 169] on button "Show" at bounding box center [498, 163] width 57 height 13
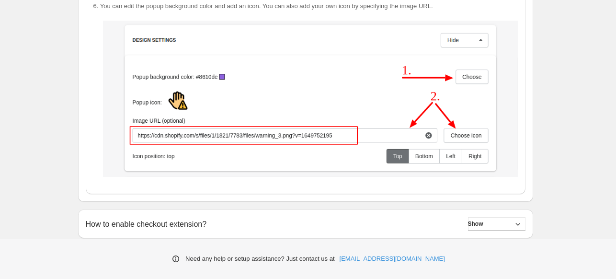
scroll to position [1746, 0]
click at [483, 224] on span "Show" at bounding box center [475, 224] width 15 height 8
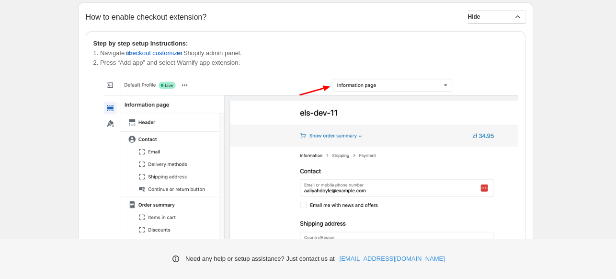
scroll to position [1909, 0]
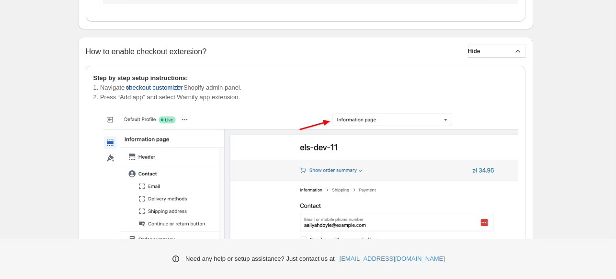
click at [183, 92] on span "checkout customizer" at bounding box center [154, 88] width 57 height 10
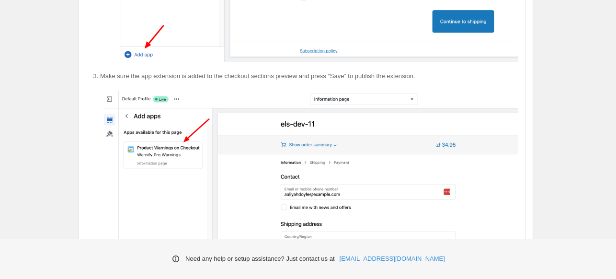
scroll to position [2388, 0]
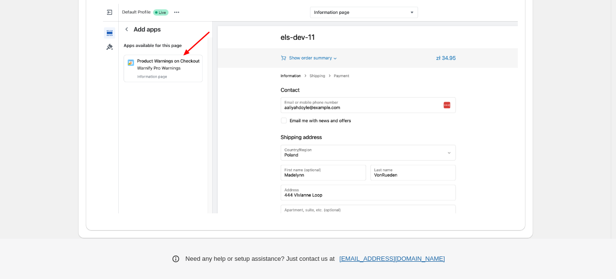
click at [385, 256] on link "[EMAIL_ADDRESS][DOMAIN_NAME]" at bounding box center [392, 259] width 105 height 10
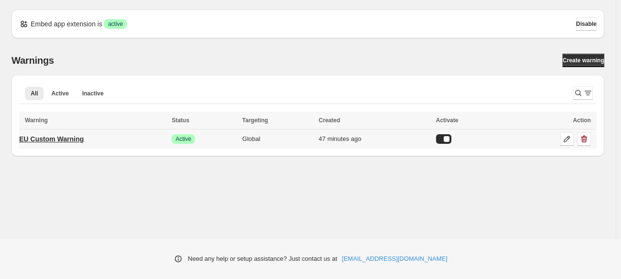
click at [69, 137] on p "EU Custom Warning" at bounding box center [51, 139] width 65 height 10
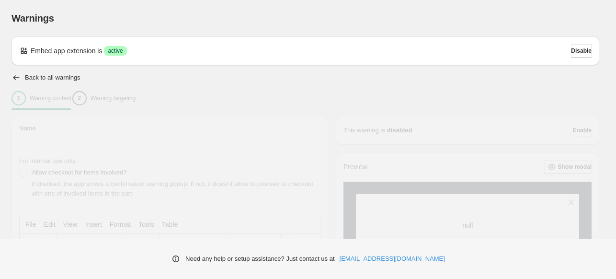
type input "**********"
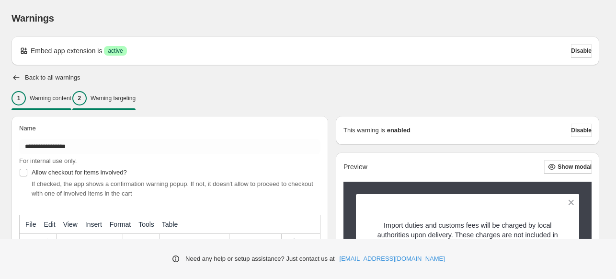
click at [128, 97] on p "Warning targeting" at bounding box center [113, 98] width 45 height 8
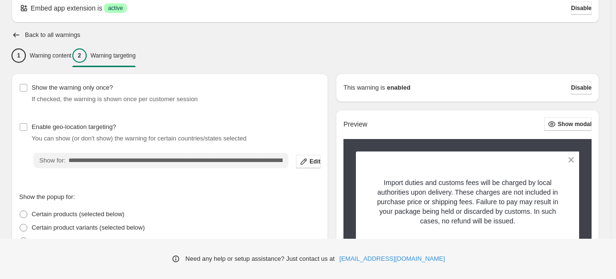
scroll to position [48, 0]
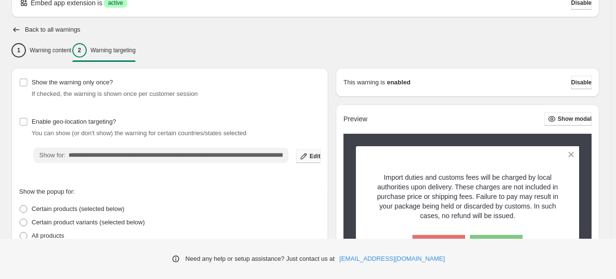
click at [312, 155] on span "Edit" at bounding box center [314, 156] width 11 height 8
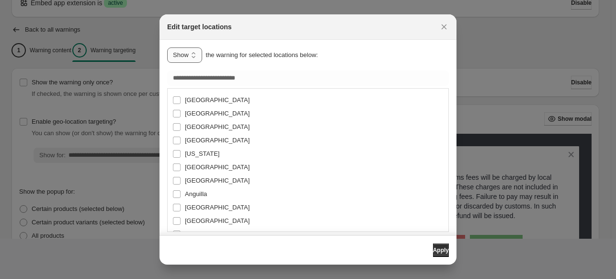
click at [192, 53] on select "**********" at bounding box center [184, 54] width 35 height 15
click at [448, 24] on button "Close" at bounding box center [443, 26] width 13 height 13
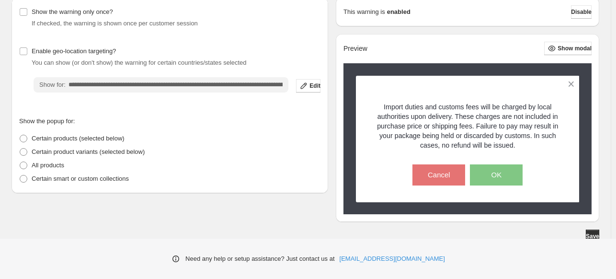
scroll to position [123, 0]
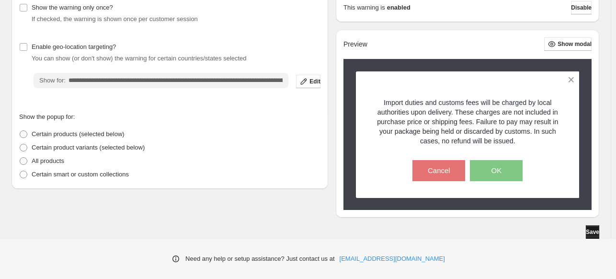
click at [592, 227] on button "Save" at bounding box center [592, 231] width 13 height 13
click at [595, 232] on span "Save" at bounding box center [592, 232] width 13 height 8
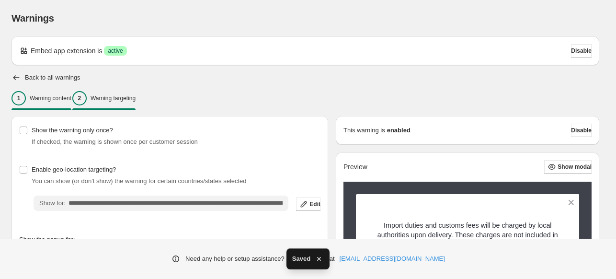
click at [23, 97] on div "1" at bounding box center [18, 98] width 14 height 14
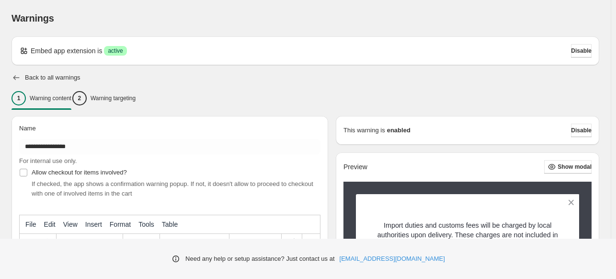
click at [18, 73] on icon "button" at bounding box center [16, 78] width 10 height 10
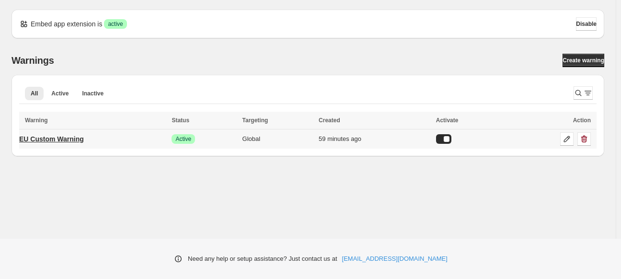
click at [76, 139] on p "EU Custom Warning" at bounding box center [51, 139] width 65 height 10
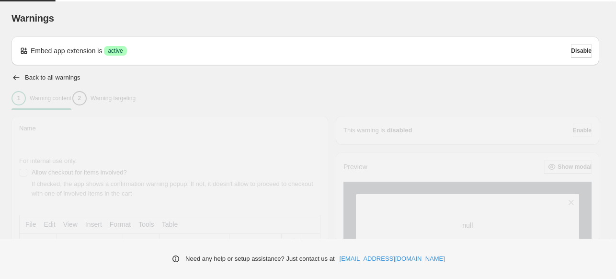
type input "**********"
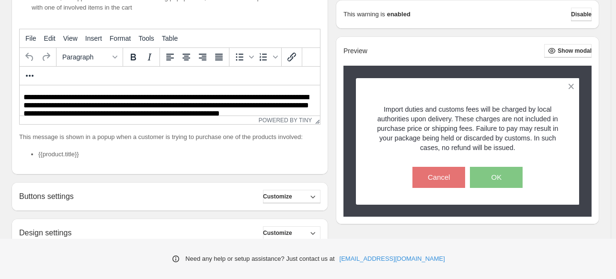
scroll to position [192, 0]
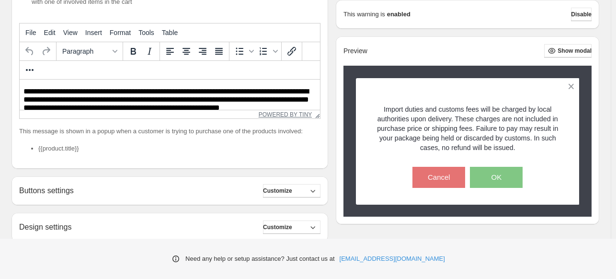
click at [288, 114] on link "Powered by Tiny" at bounding box center [286, 114] width 54 height 7
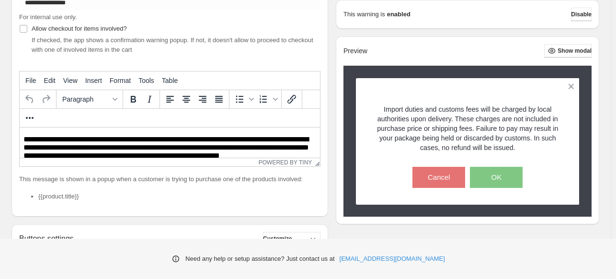
click at [73, 153] on p "**********" at bounding box center [172, 148] width 298 height 26
click at [23, 138] on p "**********" at bounding box center [172, 148] width 298 height 26
drag, startPoint x: 38, startPoint y: 206, endPoint x: 100, endPoint y: 208, distance: 61.8
click at [100, 201] on li "{{product.title}}" at bounding box center [179, 197] width 282 height 10
copy li "{{product.title}}"
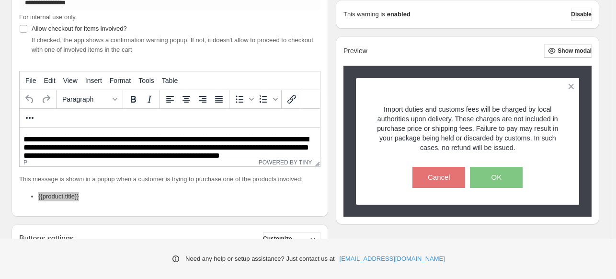
click at [23, 136] on html "**********" at bounding box center [170, 148] width 300 height 42
paste body "Rich Text Area. Press ALT-0 for help."
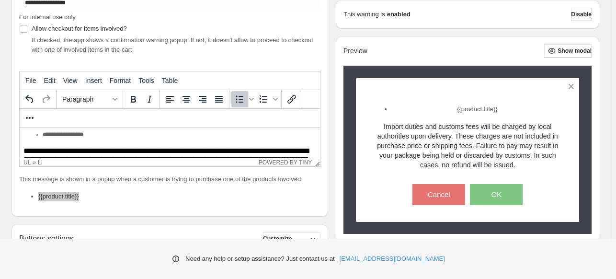
click at [43, 134] on li "**********" at bounding box center [178, 135] width 271 height 8
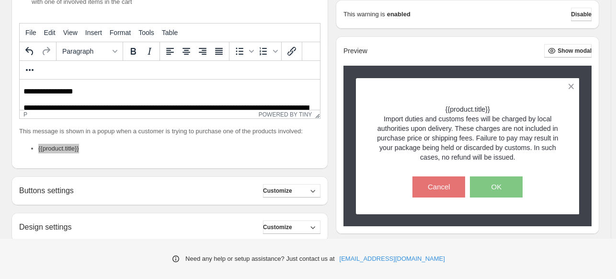
scroll to position [290, 0]
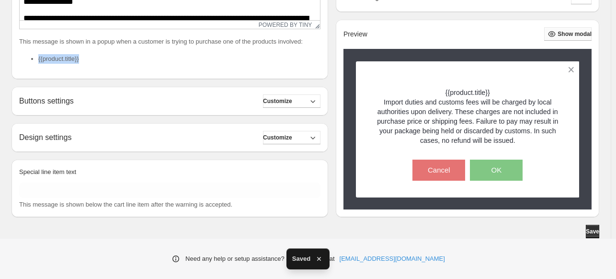
click at [561, 36] on span "Show modal" at bounding box center [575, 34] width 34 height 8
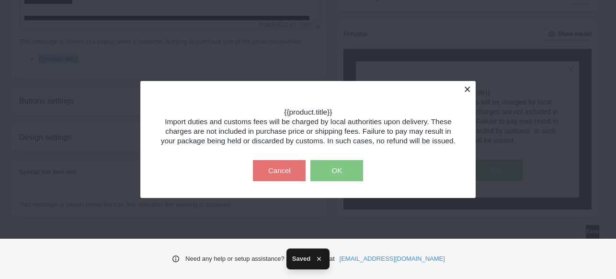
click at [464, 86] on button at bounding box center [467, 89] width 17 height 17
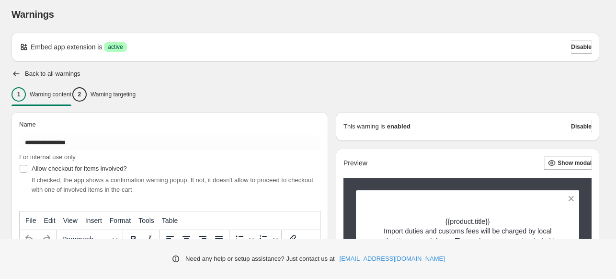
scroll to position [0, 0]
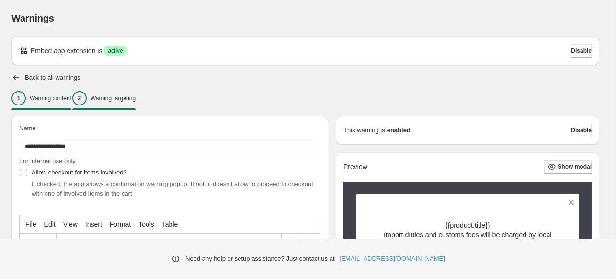
click at [87, 102] on div "2" at bounding box center [79, 98] width 14 height 14
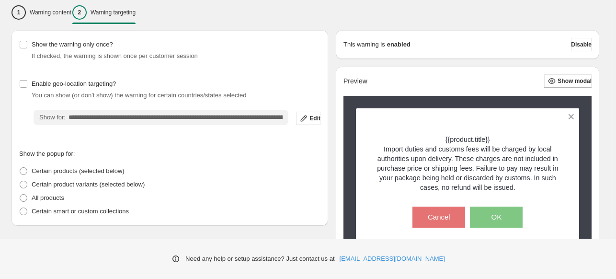
scroll to position [132, 0]
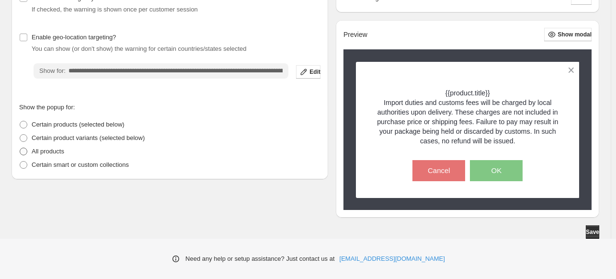
click at [53, 153] on p "All products" at bounding box center [48, 152] width 33 height 10
click at [105, 167] on p "Certain smart or custom collections" at bounding box center [80, 165] width 97 height 10
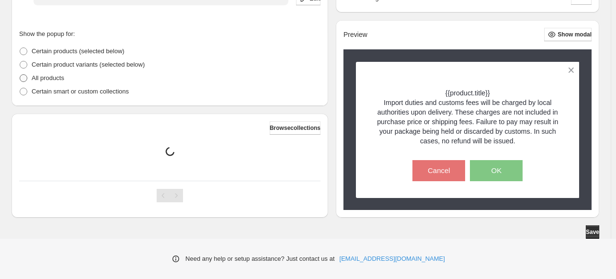
scroll to position [192, 0]
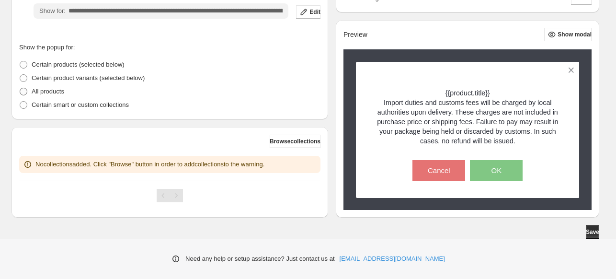
click at [54, 78] on span "Certain product variants (selected below)" at bounding box center [88, 77] width 113 height 7
click at [50, 90] on p "All products" at bounding box center [48, 92] width 33 height 10
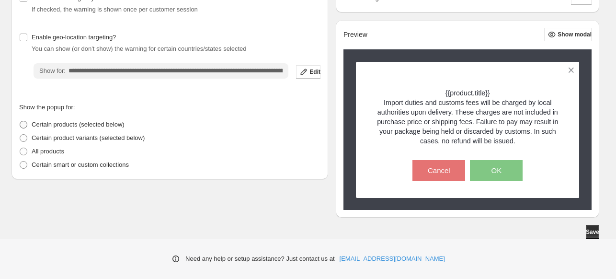
click at [39, 124] on span "Certain products (selected below)" at bounding box center [78, 124] width 93 height 7
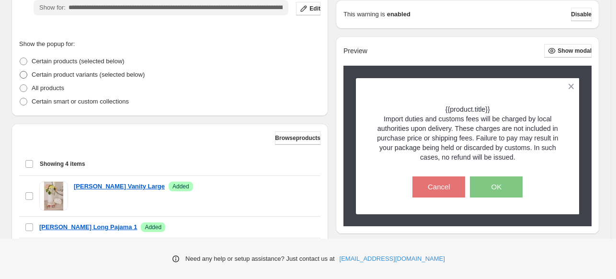
scroll to position [276, 0]
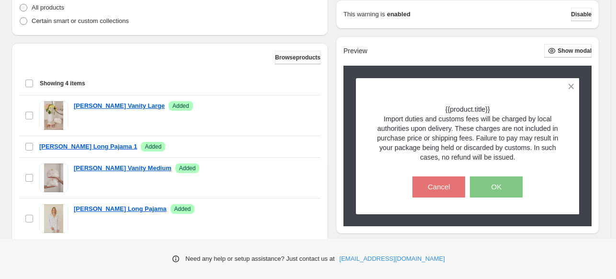
click at [44, 83] on span "Showing 4 items" at bounding box center [63, 84] width 46 height 8
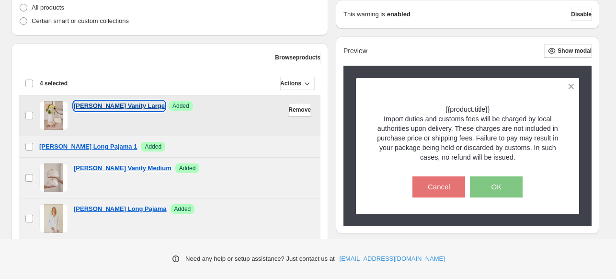
click at [105, 105] on p "Flor de Mundo Vanity Large" at bounding box center [119, 106] width 91 height 10
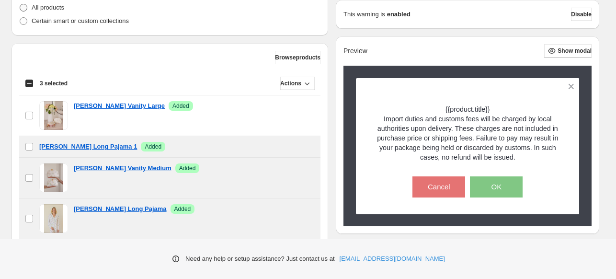
click at [56, 7] on p "All products" at bounding box center [48, 8] width 33 height 10
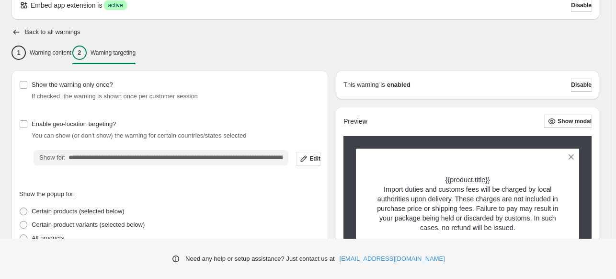
scroll to position [132, 0]
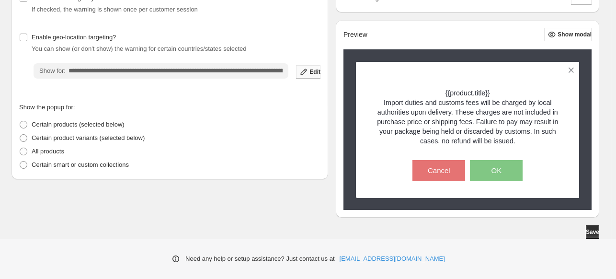
click at [303, 75] on icon "button" at bounding box center [304, 72] width 10 height 10
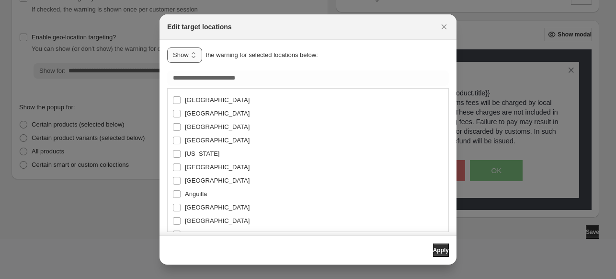
click at [184, 55] on select "**********" at bounding box center [184, 54] width 35 height 15
click at [167, 47] on select "**********" at bounding box center [184, 54] width 35 height 15
click at [188, 55] on select "**********" at bounding box center [194, 54] width 54 height 15
select select "***"
click at [167, 47] on select "**********" at bounding box center [194, 54] width 54 height 15
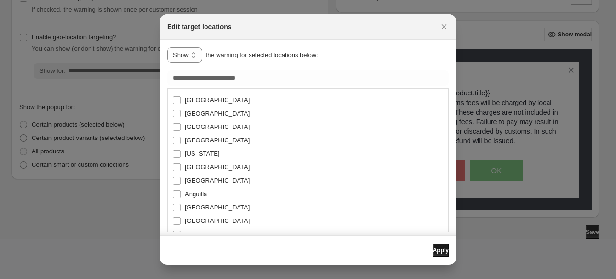
click at [433, 249] on span "Apply" at bounding box center [441, 250] width 16 height 8
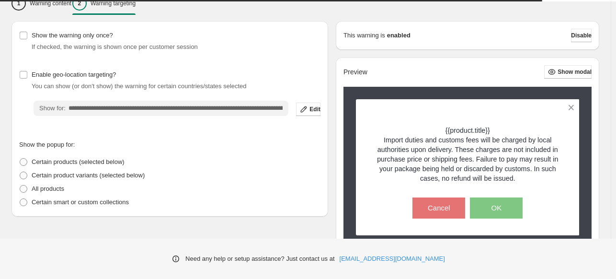
scroll to position [84, 0]
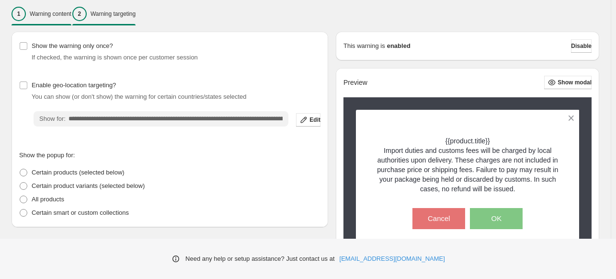
click at [44, 16] on p "Warning content" at bounding box center [51, 14] width 42 height 8
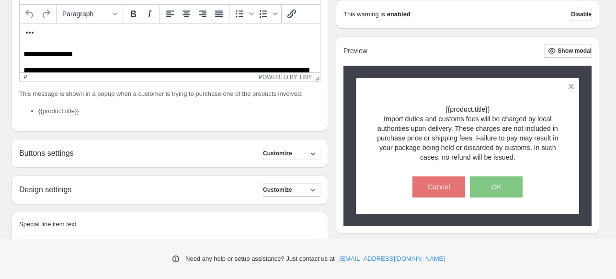
scroll to position [290, 0]
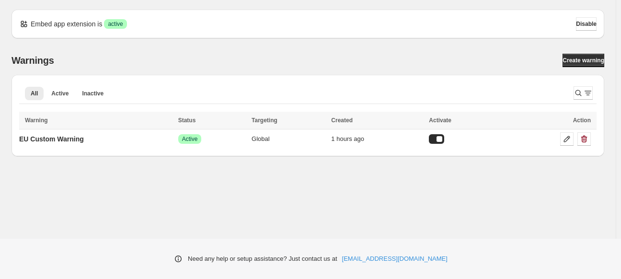
click at [400, 66] on div "Warnings Create warning" at bounding box center [307, 60] width 593 height 13
click at [263, 58] on div "Warnings Create warning" at bounding box center [307, 60] width 593 height 13
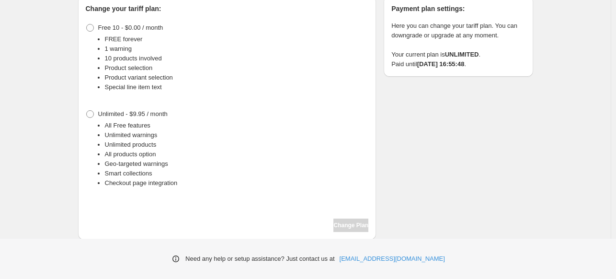
scroll to position [85, 0]
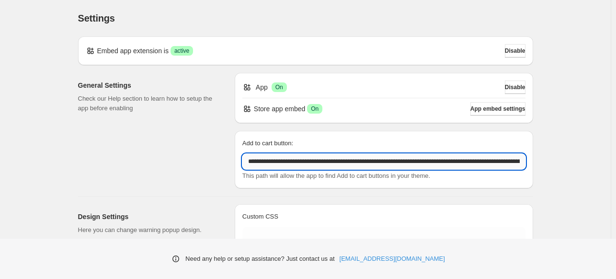
click at [307, 164] on input "**********" at bounding box center [383, 161] width 283 height 15
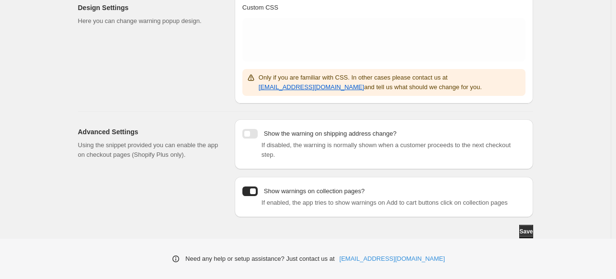
scroll to position [218, 0]
